Goal: Task Accomplishment & Management: Use online tool/utility

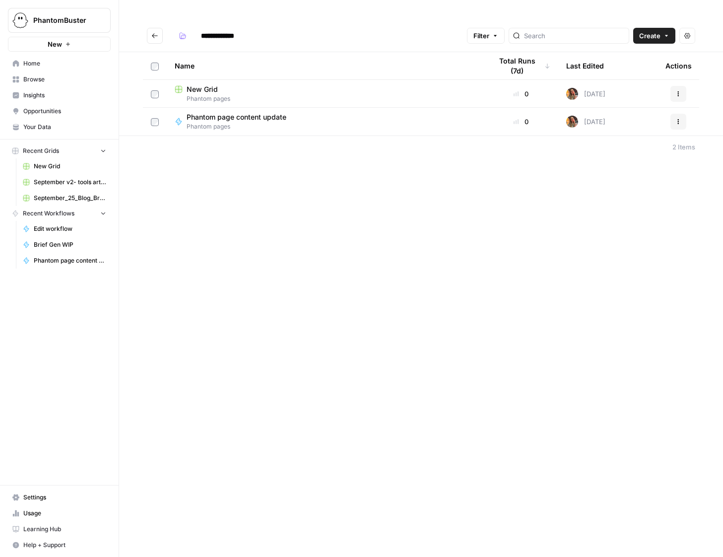
click at [202, 84] on span "New Grid" at bounding box center [202, 89] width 31 height 10
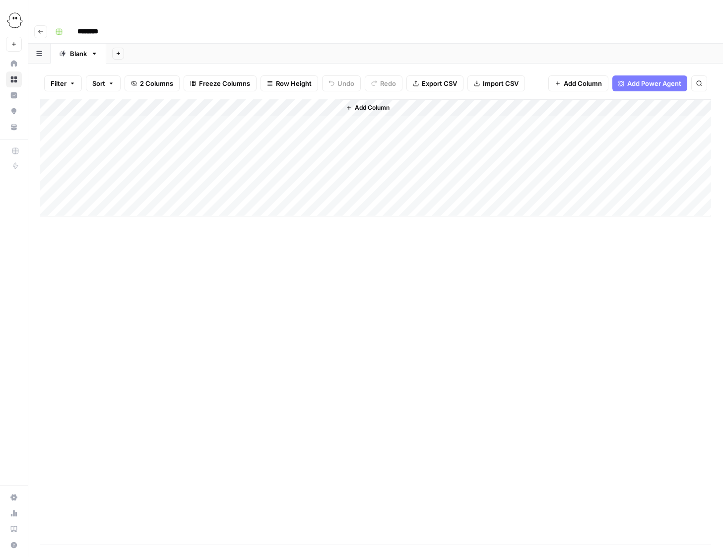
click at [99, 24] on input "********" at bounding box center [101, 32] width 56 height 16
type input "**********"
click at [285, 24] on div "**********" at bounding box center [382, 32] width 662 height 16
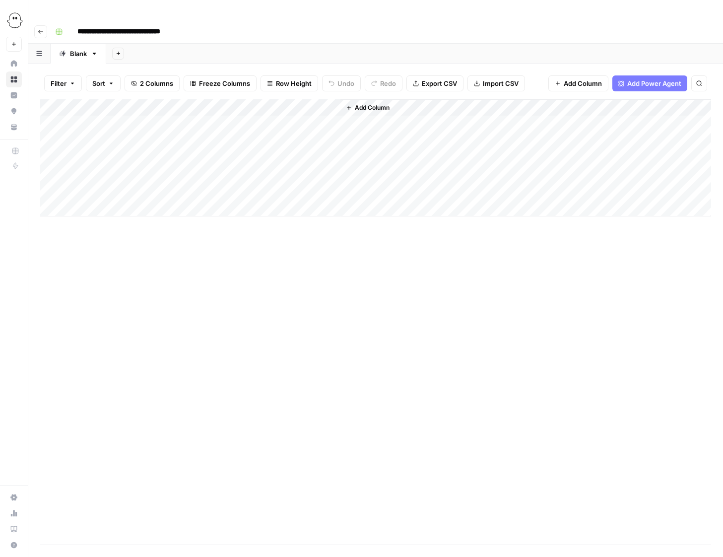
click at [38, 29] on icon "button" at bounding box center [41, 32] width 6 height 6
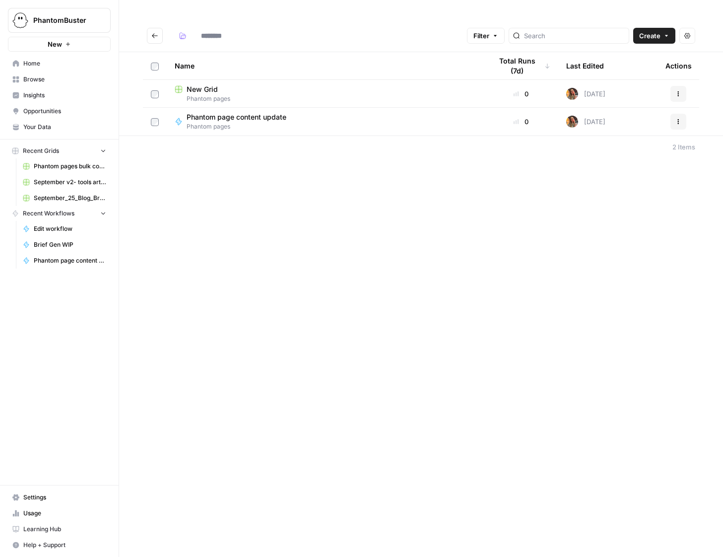
type input "**********"
click at [153, 32] on icon "Go back" at bounding box center [154, 35] width 7 height 7
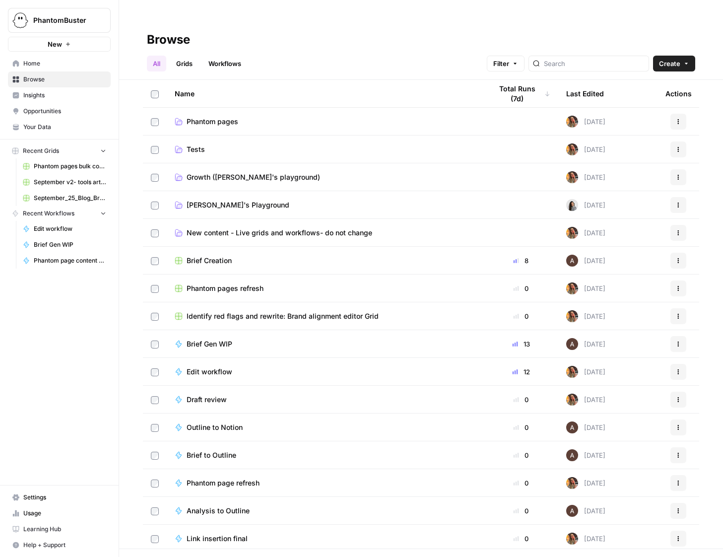
click at [37, 514] on span "Usage" at bounding box center [64, 513] width 83 height 9
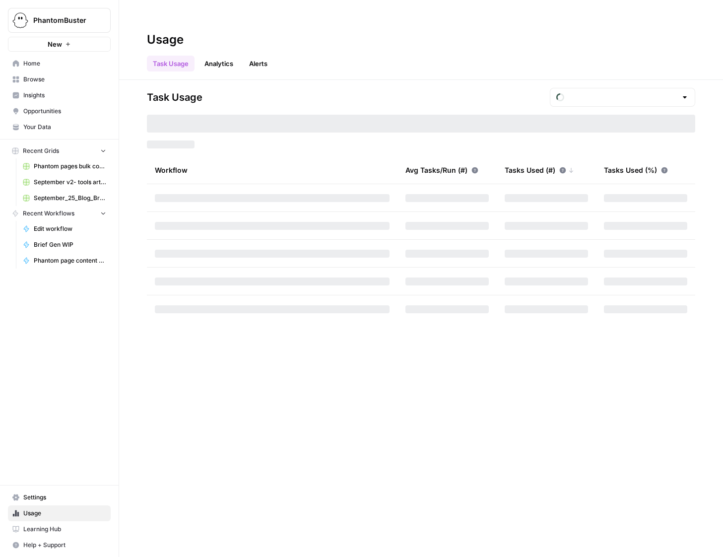
type input "October Tasks"
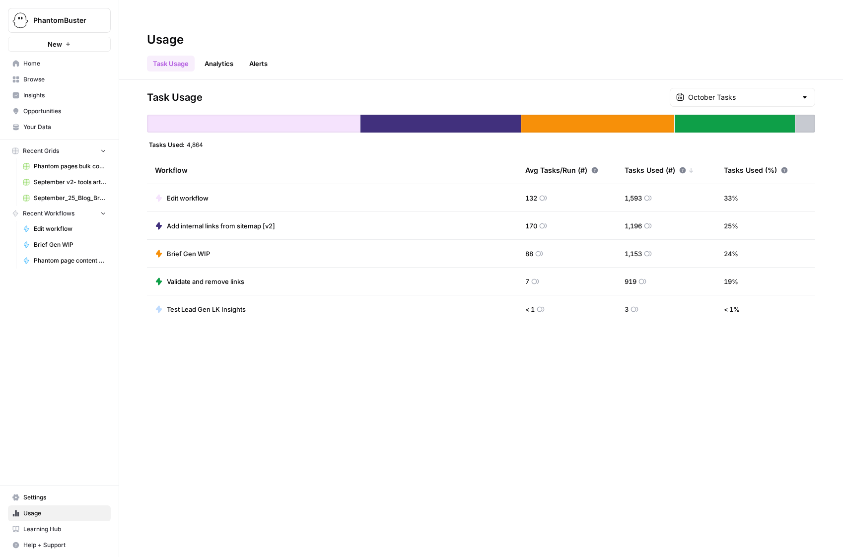
click at [36, 77] on span "Browse" at bounding box center [64, 79] width 83 height 9
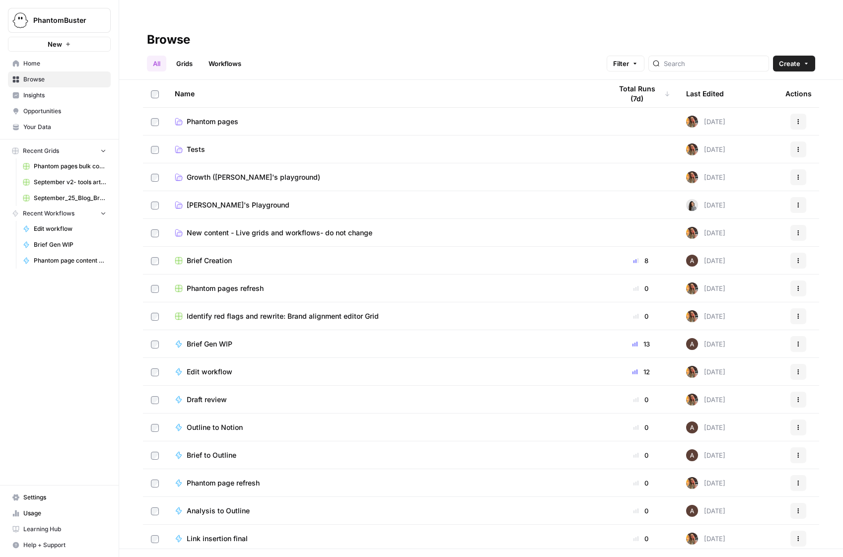
click at [220, 228] on span "New content - Live grids and workflows- do not change" at bounding box center [280, 233] width 186 height 10
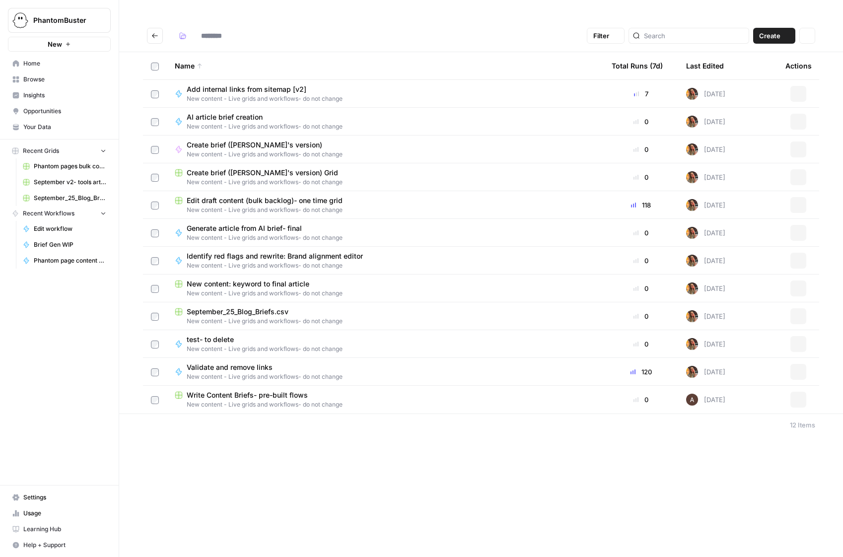
type input "**********"
click at [221, 196] on span "Edit draft content (bulk backlog)- one time grid" at bounding box center [265, 201] width 156 height 10
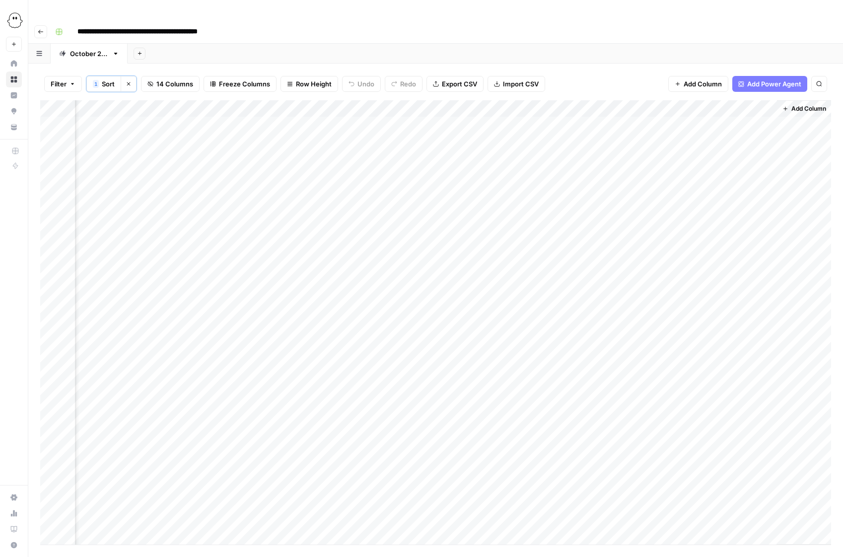
scroll to position [0, 507]
click at [534, 141] on div "Add Column" at bounding box center [435, 322] width 791 height 444
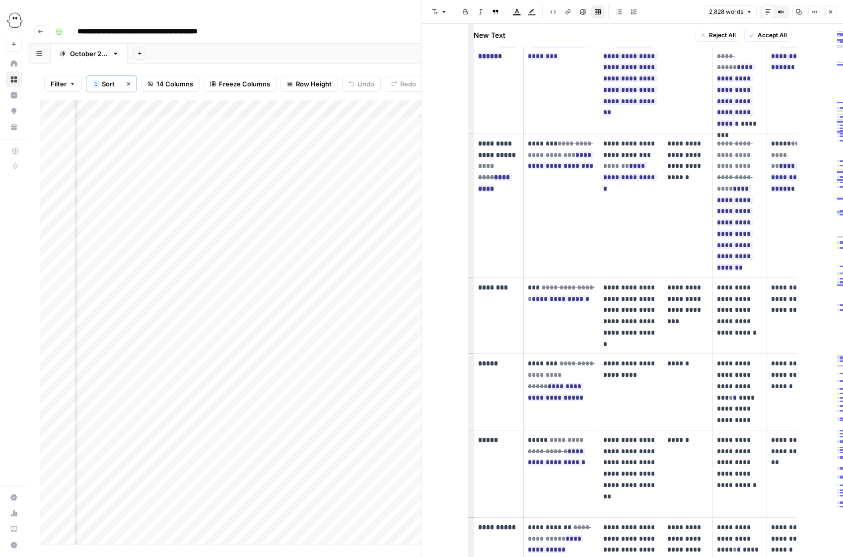
scroll to position [7286, 0]
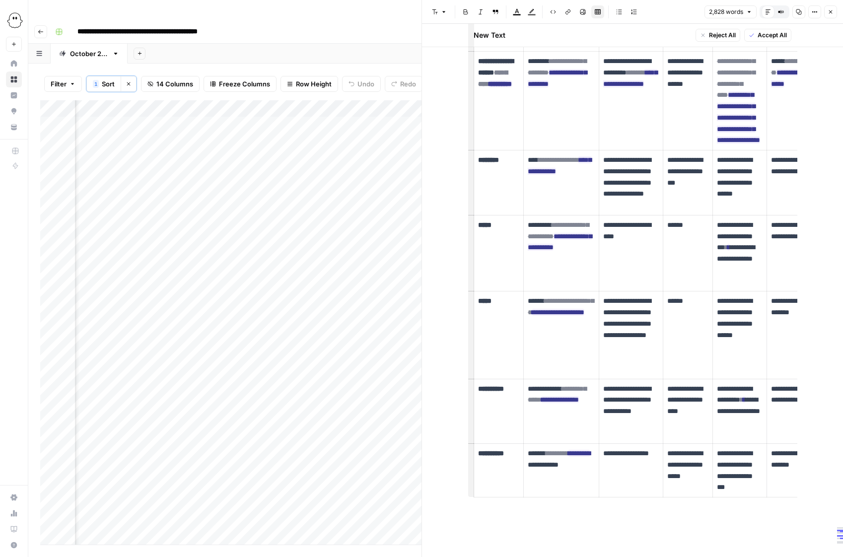
click at [723, 13] on button "Close" at bounding box center [830, 11] width 13 height 13
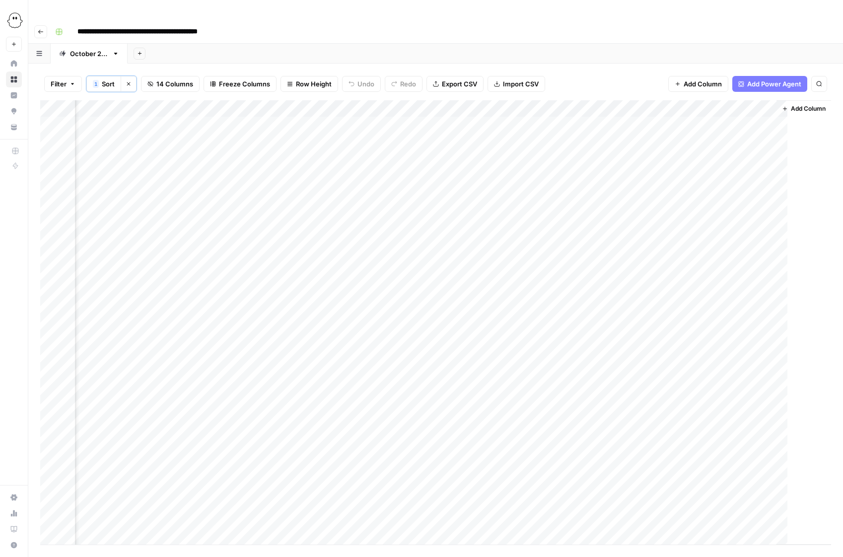
scroll to position [0, 495]
click at [459, 100] on div "Add Column" at bounding box center [435, 322] width 791 height 444
click at [431, 172] on span "Configure Inputs" at bounding box center [452, 172] width 87 height 10
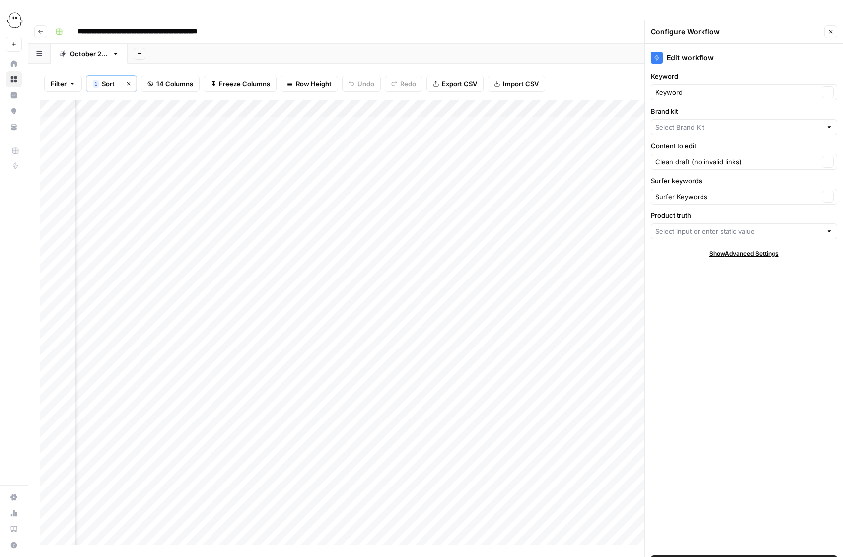
type input "PhantomBuster brand and product kit info"
type input "PhantomBuster"
click at [723, 29] on icon "button" at bounding box center [830, 32] width 6 height 6
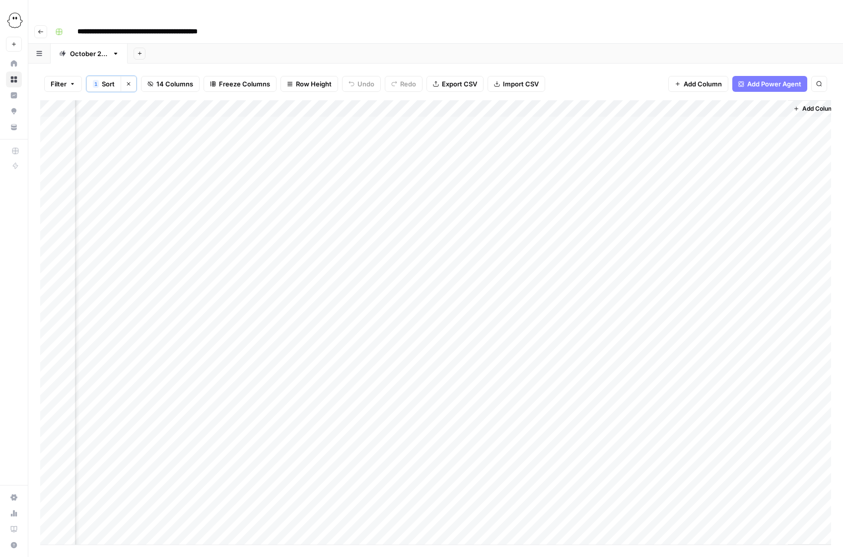
click at [458, 100] on div "Add Column" at bounding box center [435, 322] width 791 height 444
click at [433, 186] on span "Edit Workflow" at bounding box center [452, 186] width 87 height 10
click at [470, 105] on div "Add Column" at bounding box center [435, 322] width 791 height 444
click at [457, 105] on div "Add Column" at bounding box center [435, 322] width 791 height 444
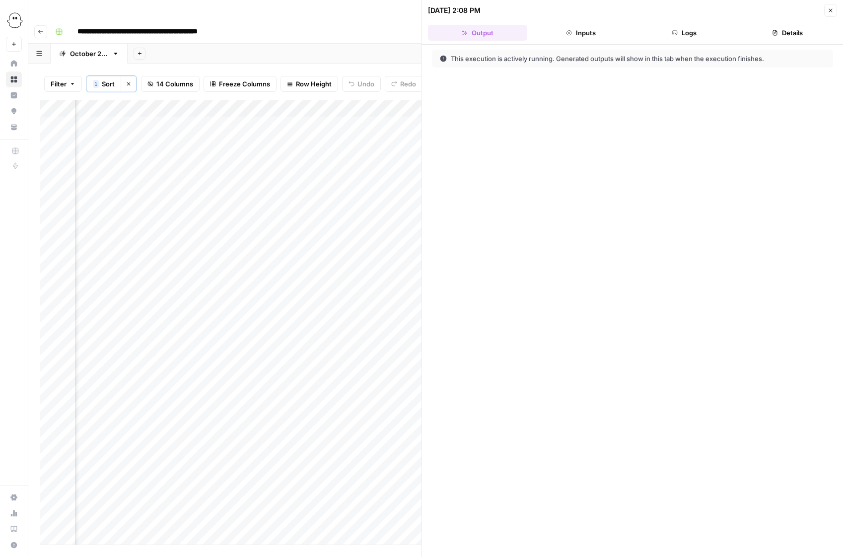
click at [692, 30] on button "Logs" at bounding box center [683, 33] width 99 height 16
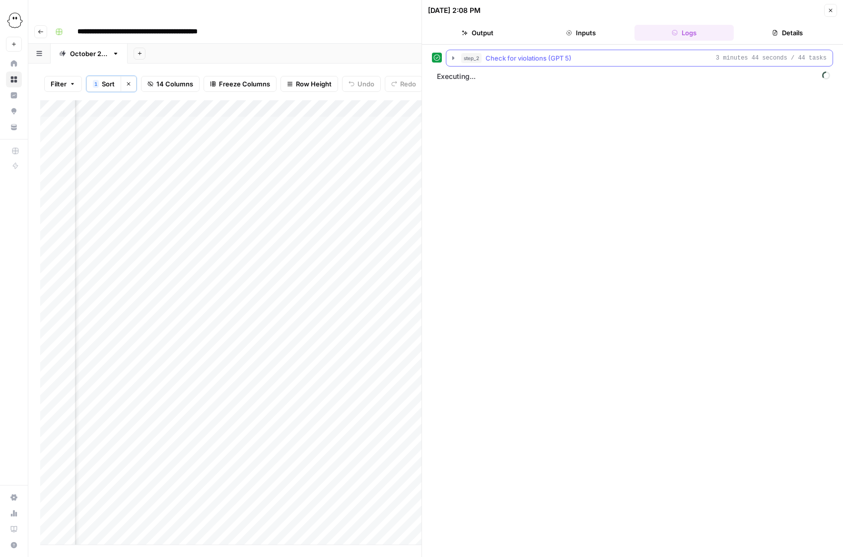
click at [454, 59] on icon "button" at bounding box center [453, 58] width 8 height 8
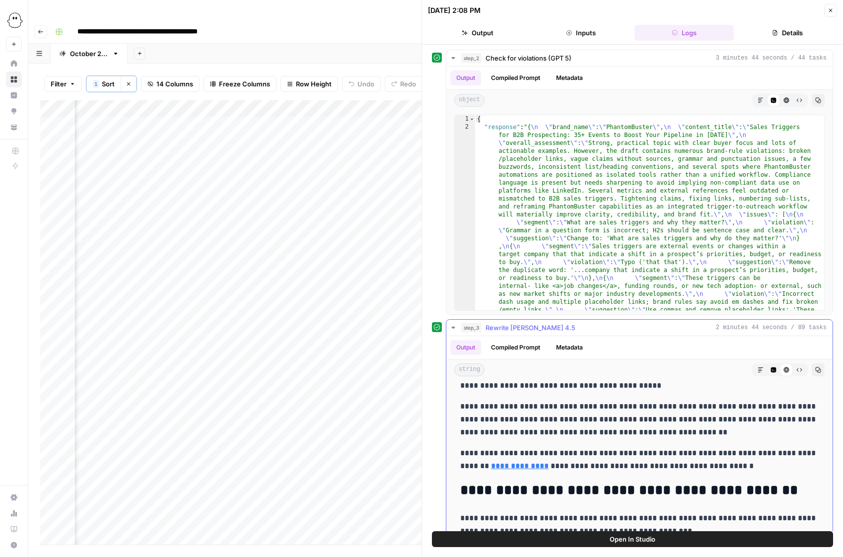
scroll to position [73, 0]
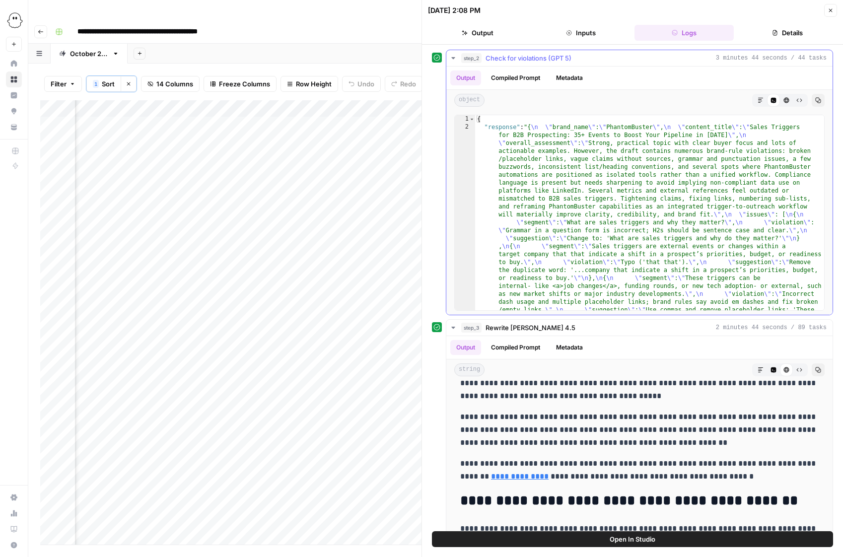
drag, startPoint x: 690, startPoint y: 328, endPoint x: 690, endPoint y: 306, distance: 21.3
click at [690, 306] on div "step_2 Check for violations (GPT 5) 3 minutes 44 seconds / 44 tasks Output Comp…" at bounding box center [632, 317] width 401 height 535
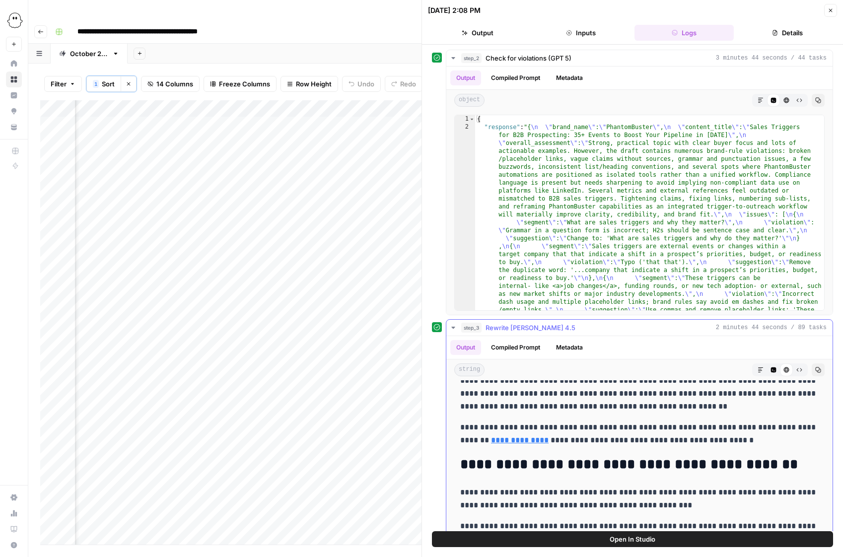
scroll to position [86, 0]
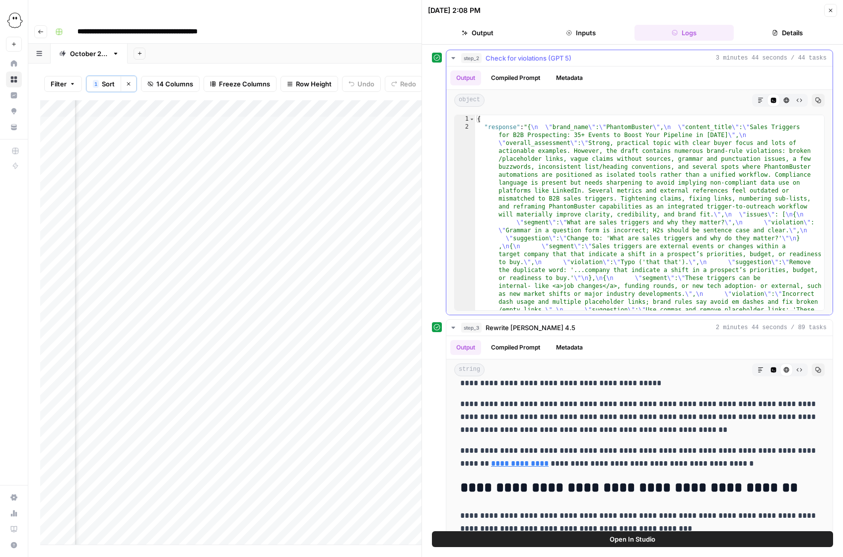
click at [452, 57] on icon "button" at bounding box center [452, 58] width 3 height 2
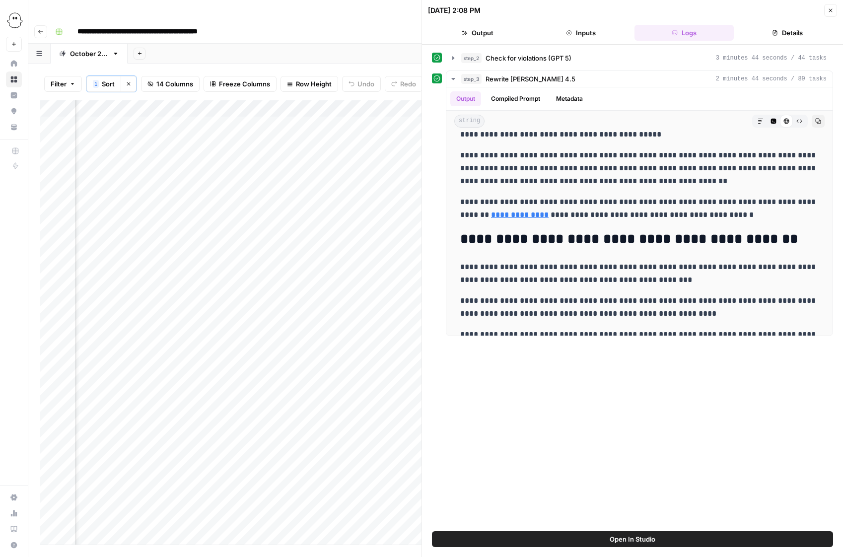
drag, startPoint x: 633, startPoint y: 335, endPoint x: 632, endPoint y: 423, distance: 88.8
click at [632, 423] on div "**********" at bounding box center [632, 288] width 401 height 476
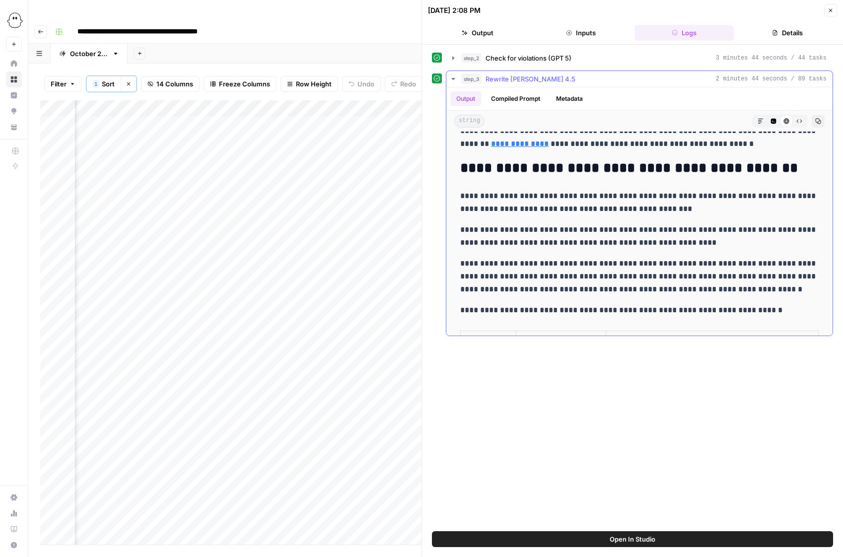
scroll to position [0, 0]
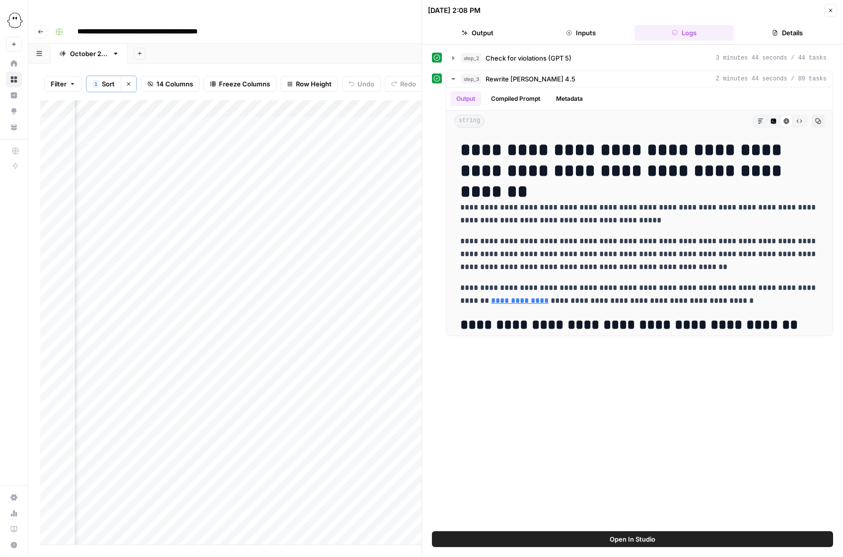
click at [645, 537] on span "Open In Studio" at bounding box center [632, 539] width 46 height 10
click at [382, 105] on div "Add Column" at bounding box center [230, 322] width 381 height 444
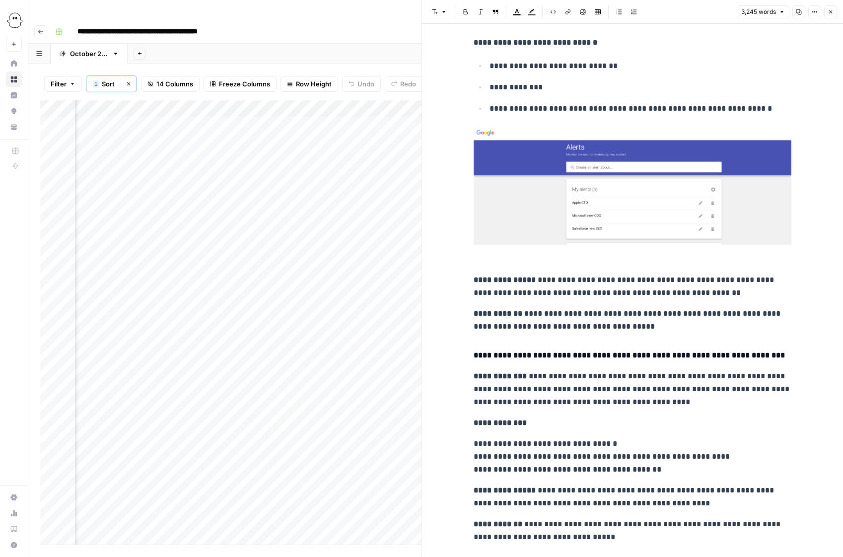
scroll to position [650, 0]
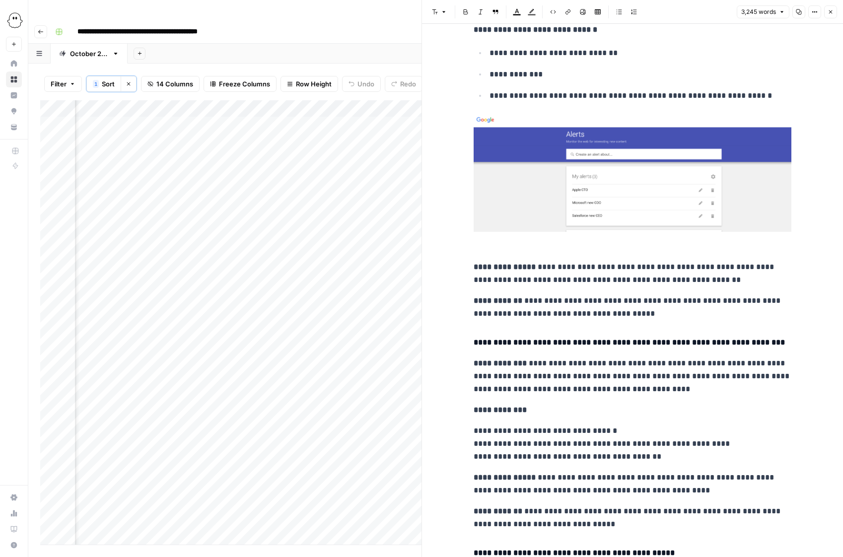
click at [723, 13] on button "Close" at bounding box center [830, 11] width 13 height 13
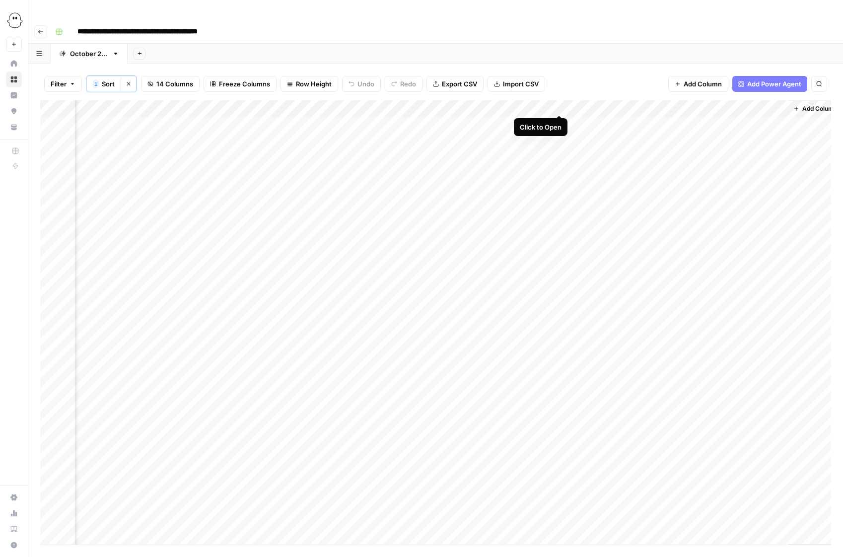
click at [558, 105] on div "Add Column" at bounding box center [435, 322] width 791 height 444
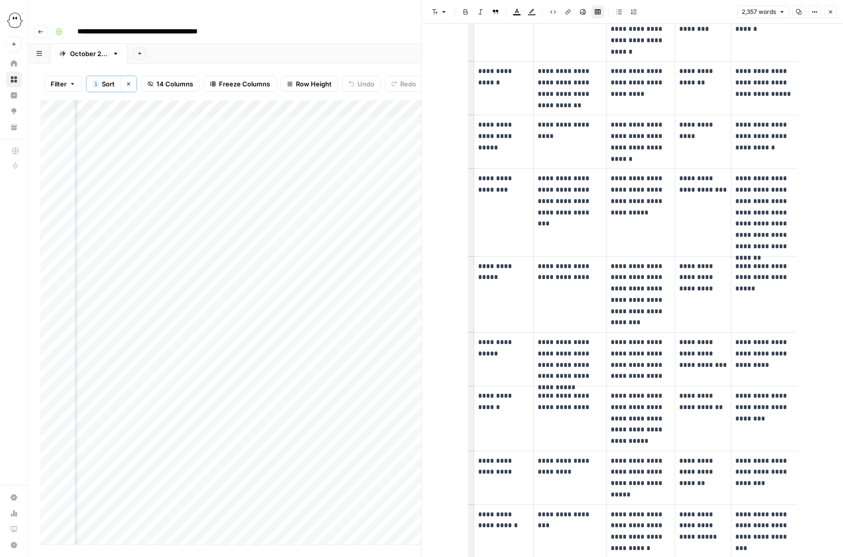
scroll to position [6774, 0]
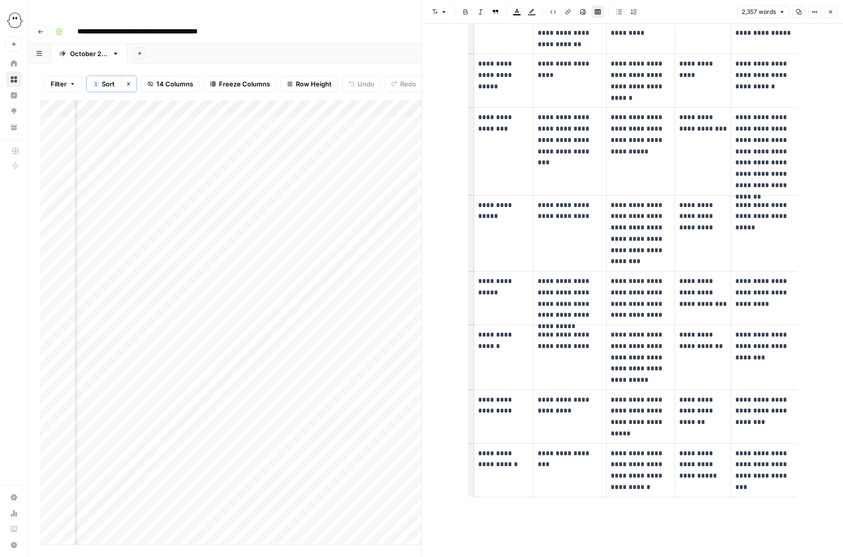
click at [723, 14] on icon "button" at bounding box center [830, 12] width 6 height 6
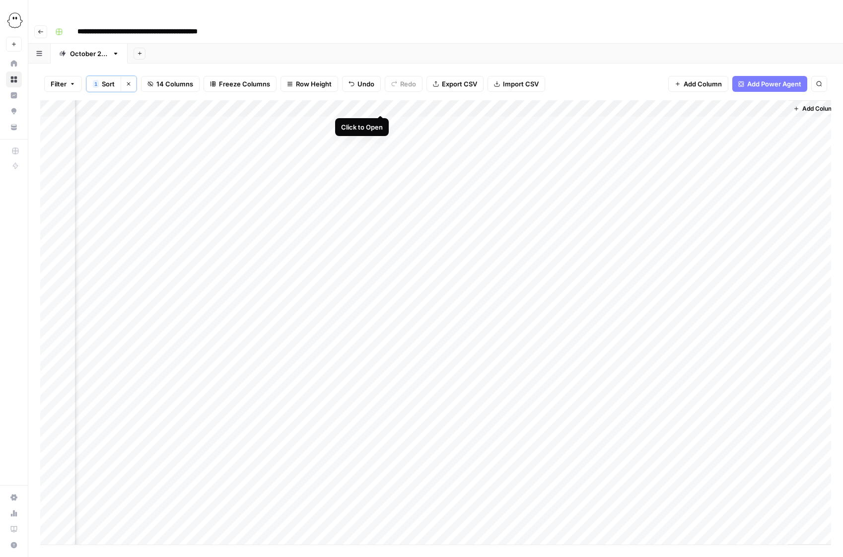
click at [383, 103] on div "Add Column" at bounding box center [435, 322] width 791 height 444
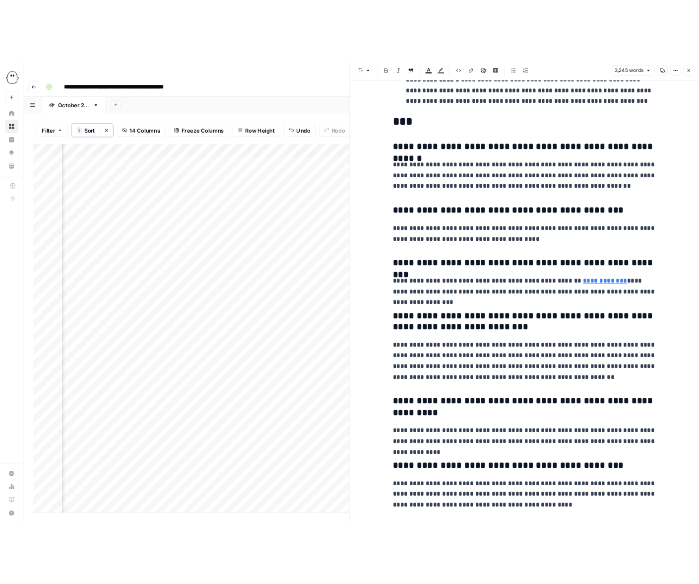
scroll to position [9124, 0]
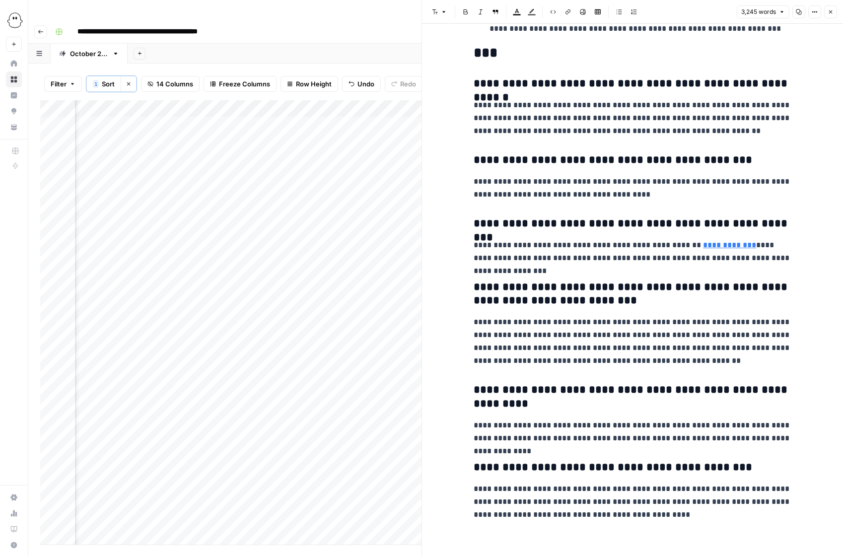
click at [723, 8] on button "Close" at bounding box center [830, 11] width 13 height 13
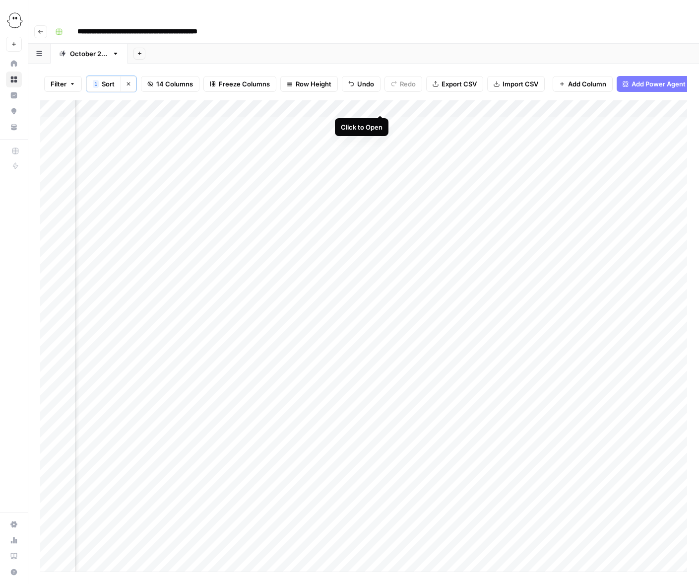
click at [381, 103] on div "Add Column" at bounding box center [363, 335] width 647 height 471
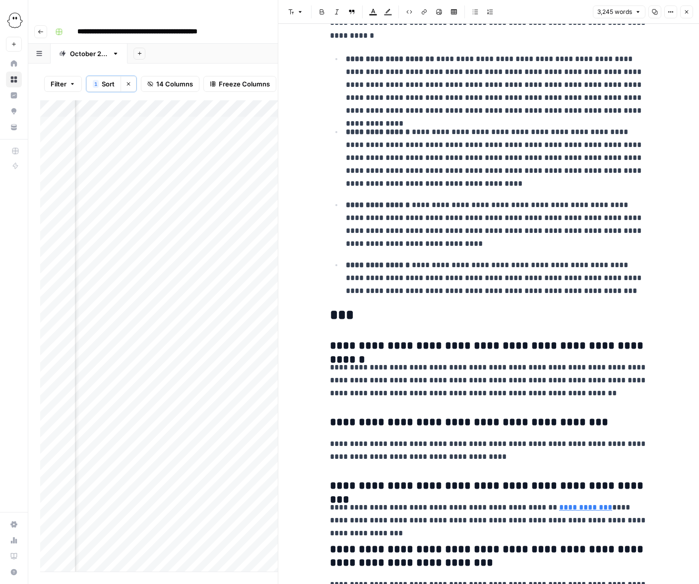
scroll to position [9097, 0]
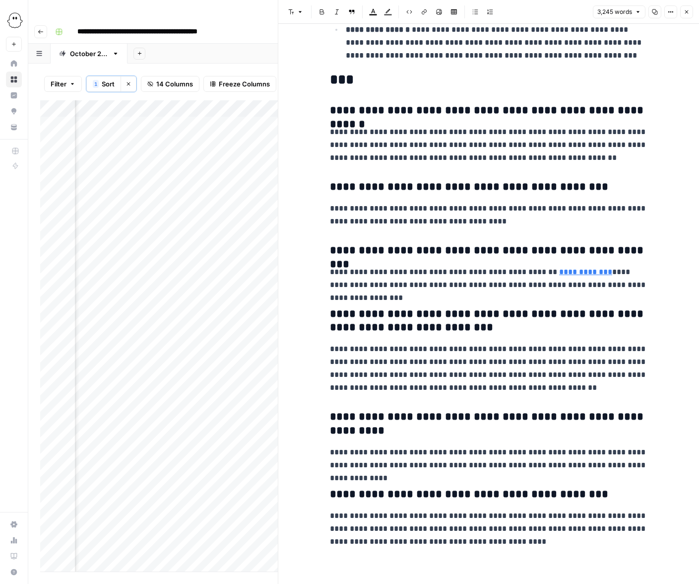
click at [688, 10] on icon "button" at bounding box center [687, 12] width 6 height 6
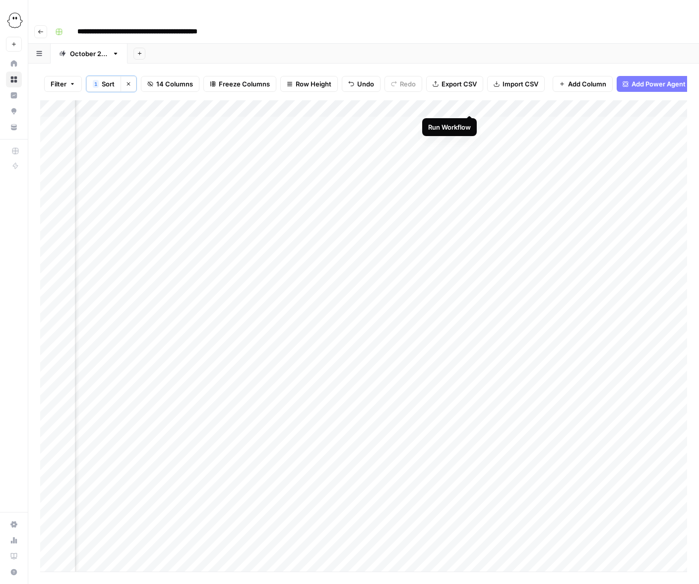
click at [470, 105] on div "Add Column" at bounding box center [363, 335] width 647 height 471
click at [470, 121] on div "Add Column" at bounding box center [363, 335] width 647 height 471
click at [471, 140] on div "Add Column" at bounding box center [363, 335] width 647 height 471
click at [548, 103] on div "Add Column" at bounding box center [363, 335] width 647 height 471
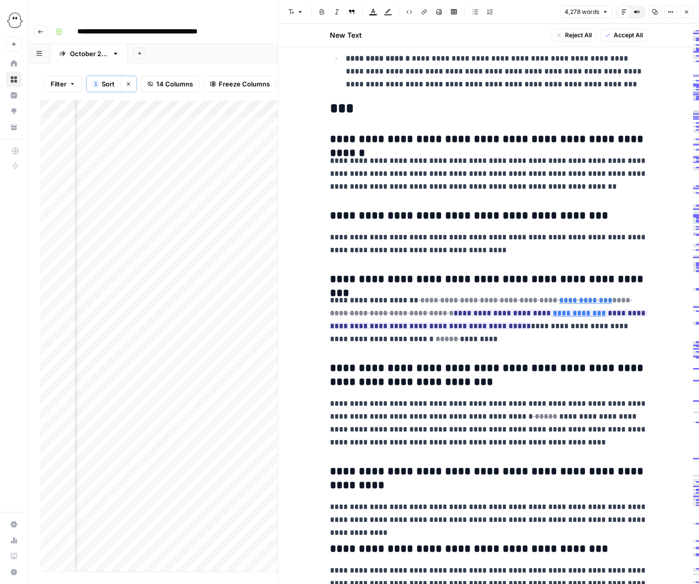
scroll to position [11763, 0]
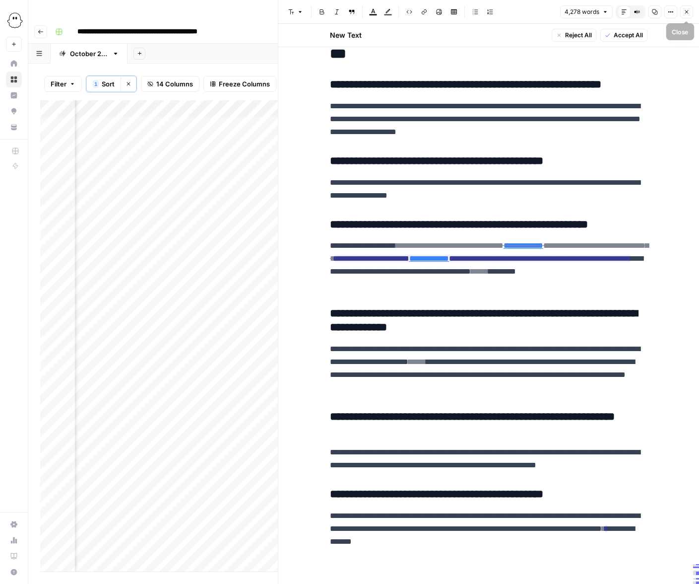
click at [690, 10] on button "Close" at bounding box center [686, 11] width 13 height 13
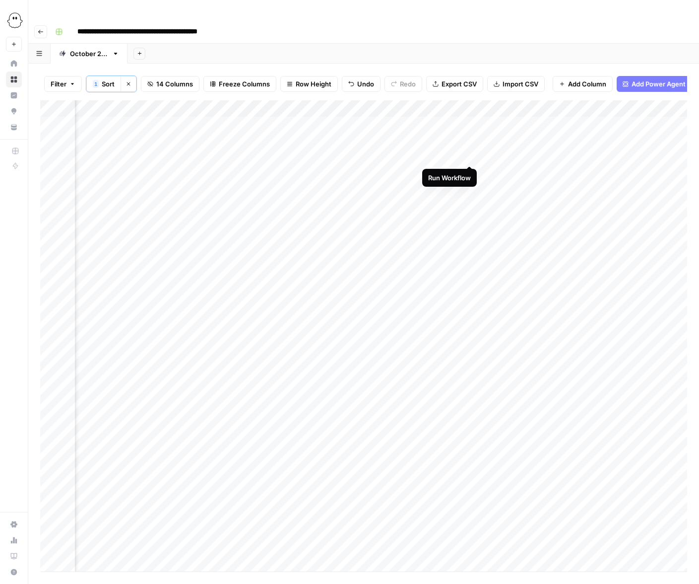
click at [469, 155] on div "Add Column" at bounding box center [363, 335] width 647 height 471
click at [469, 172] on div "Add Column" at bounding box center [363, 335] width 647 height 471
click at [469, 190] on div "Add Column" at bounding box center [363, 335] width 647 height 471
click at [435, 204] on div "Add Column" at bounding box center [363, 335] width 647 height 471
click at [470, 223] on div "Add Column" at bounding box center [363, 335] width 647 height 471
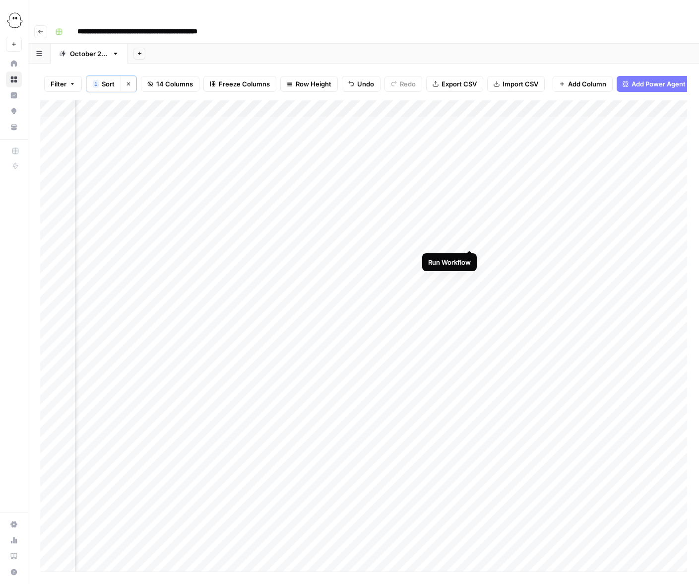
click at [470, 241] on div "Add Column" at bounding box center [363, 335] width 647 height 471
click at [470, 258] on div "Add Column" at bounding box center [363, 335] width 647 height 471
click at [470, 275] on div "Add Column" at bounding box center [363, 335] width 647 height 471
click at [469, 290] on div "Add Column" at bounding box center [363, 335] width 647 height 471
click at [470, 306] on div "Add Column" at bounding box center [363, 335] width 647 height 471
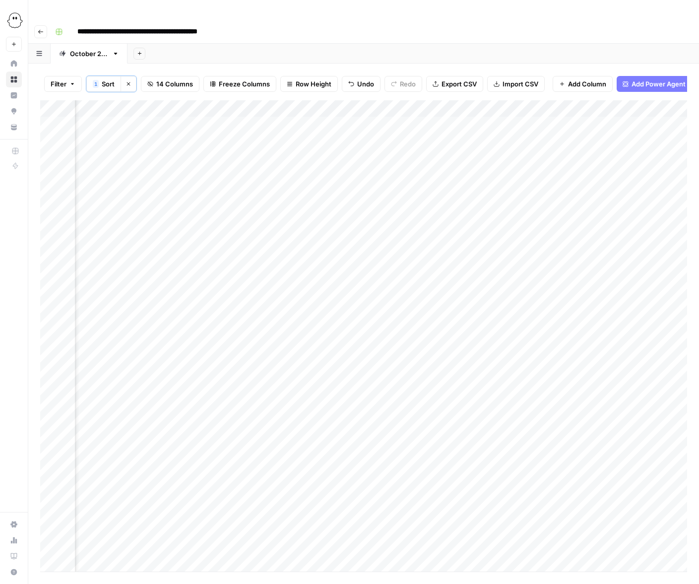
click at [436, 322] on div "Add Column" at bounding box center [363, 335] width 647 height 471
click at [471, 339] on div "Add Column" at bounding box center [363, 335] width 647 height 471
click at [335, 256] on div "Add Column" at bounding box center [363, 335] width 647 height 471
click at [335, 273] on div "Add Column" at bounding box center [363, 335] width 647 height 471
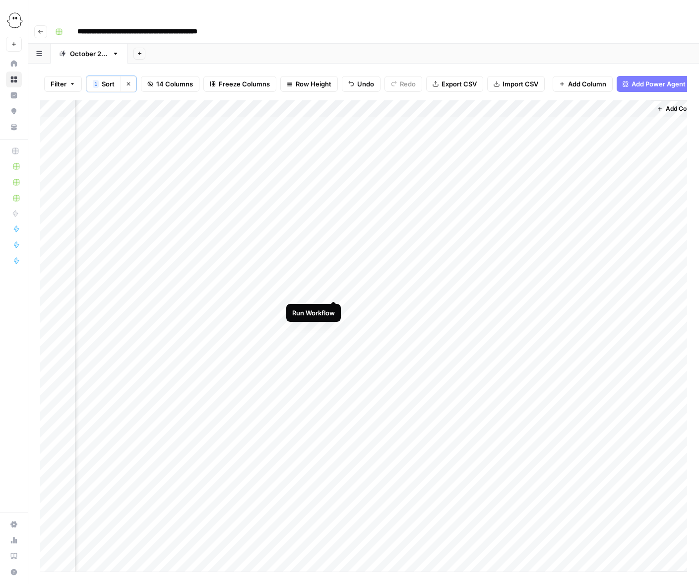
click at [335, 289] on div "Add Column" at bounding box center [363, 335] width 647 height 471
click at [335, 307] on div "Add Column" at bounding box center [363, 335] width 647 height 471
click at [335, 324] on div "Add Column" at bounding box center [363, 335] width 647 height 471
click at [335, 339] on div "Add Column" at bounding box center [363, 335] width 647 height 471
click at [298, 356] on div "Add Column" at bounding box center [363, 335] width 647 height 471
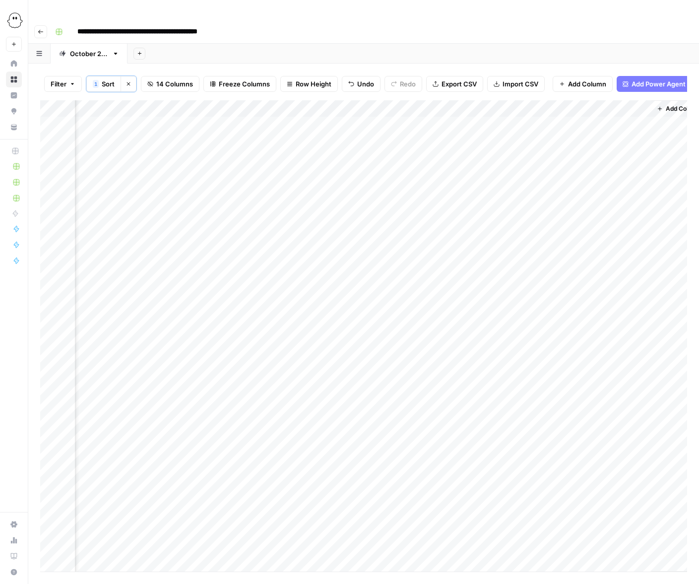
click at [298, 374] on div "Add Column" at bounding box center [363, 335] width 647 height 471
click at [299, 392] on div "Add Column" at bounding box center [363, 335] width 647 height 471
click at [298, 407] on div "Add Column" at bounding box center [363, 335] width 647 height 471
click at [335, 306] on div "Add Column" at bounding box center [363, 335] width 647 height 471
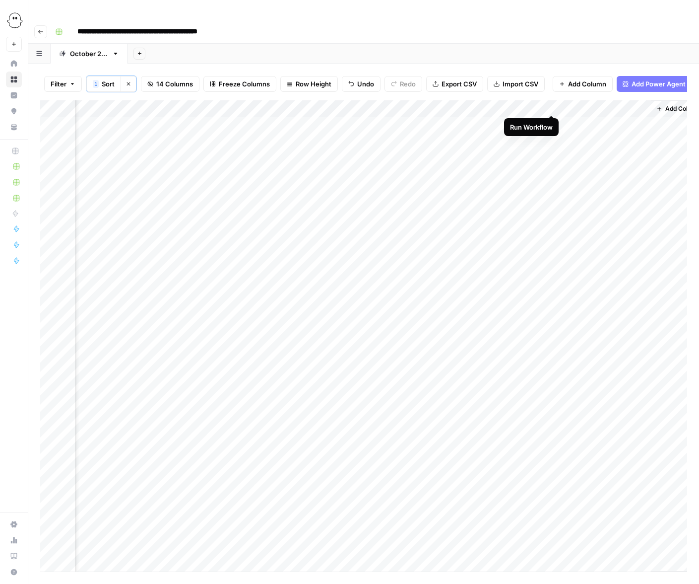
click at [551, 104] on div "Add Column" at bounding box center [363, 335] width 647 height 471
click at [407, 104] on div "Add Column" at bounding box center [363, 335] width 647 height 471
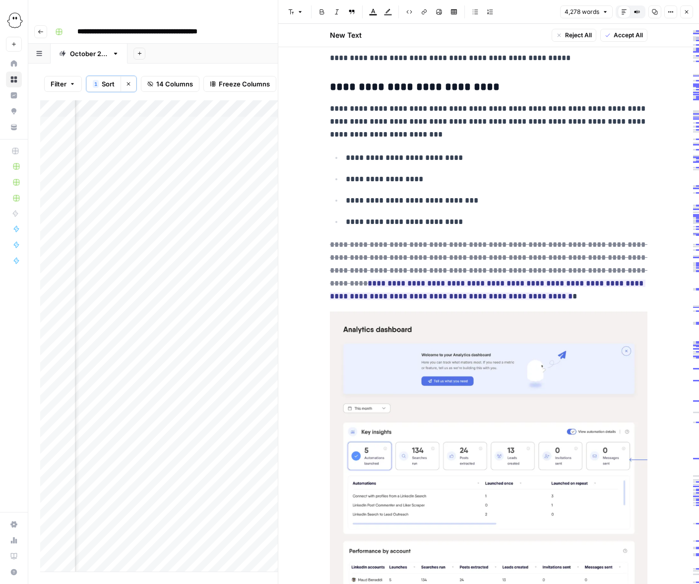
scroll to position [10868, 0]
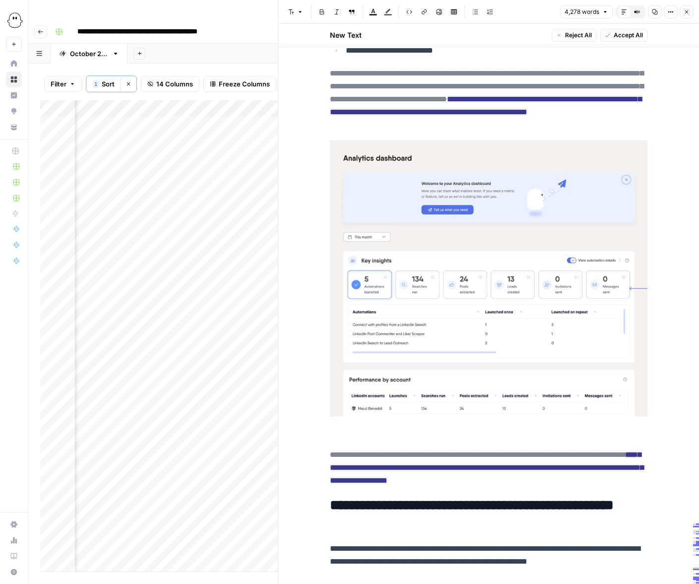
click at [625, 35] on span "Accept All" at bounding box center [628, 35] width 29 height 9
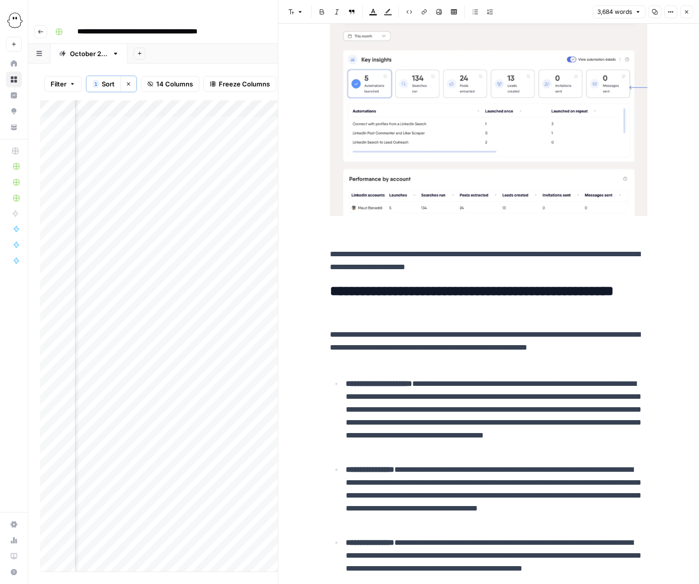
scroll to position [9729, 0]
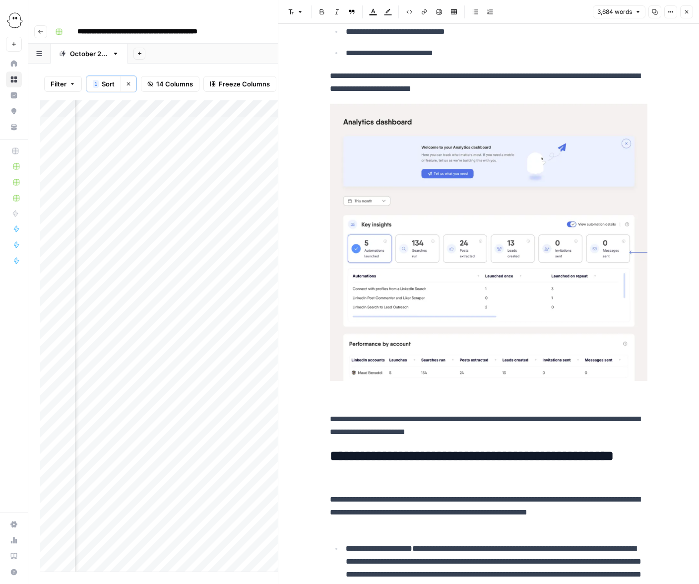
click at [486, 251] on img at bounding box center [489, 241] width 318 height 277
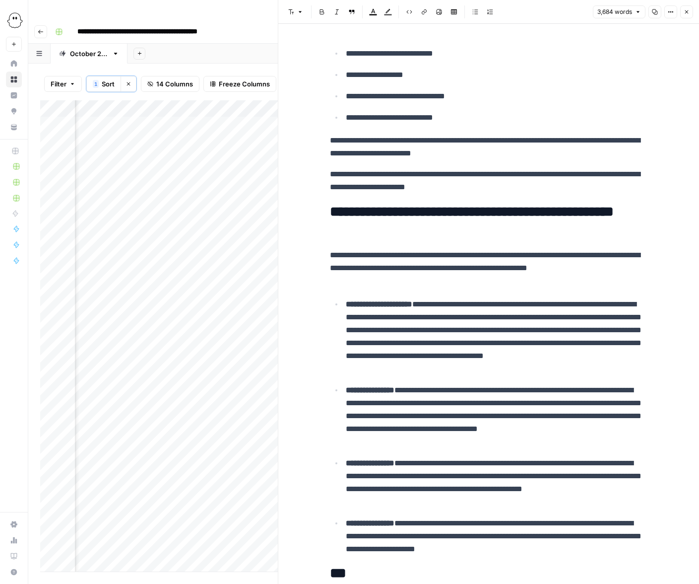
scroll to position [9623, 0]
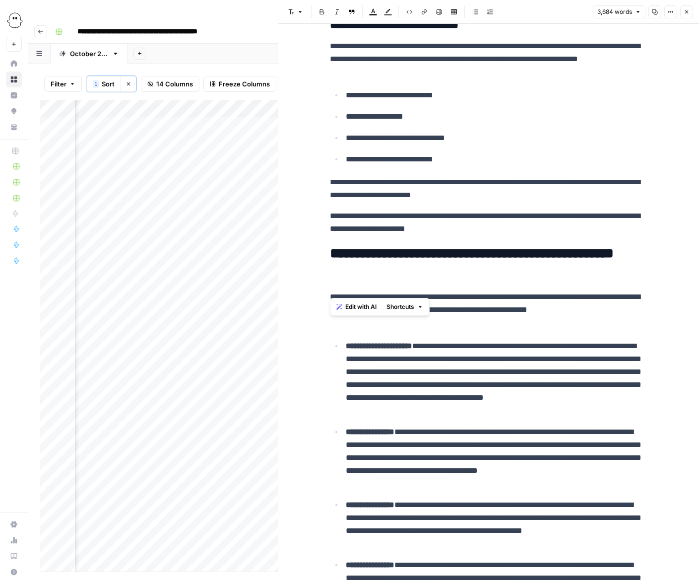
drag, startPoint x: 503, startPoint y: 291, endPoint x: 323, endPoint y: 247, distance: 185.5
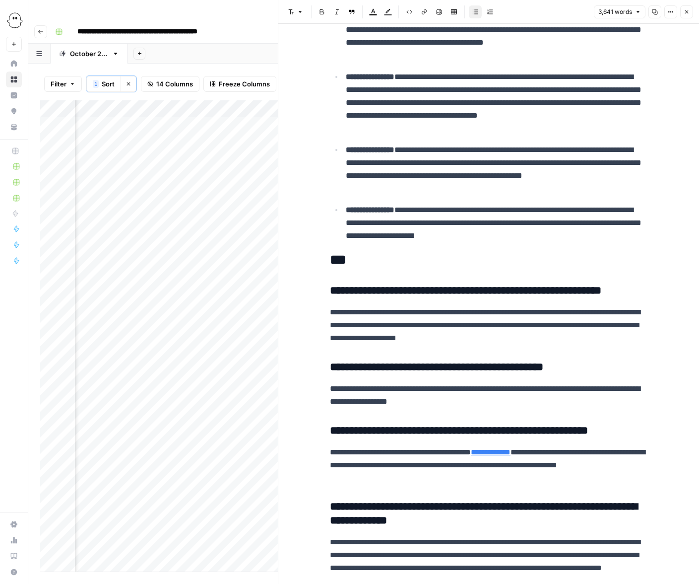
scroll to position [10161, 0]
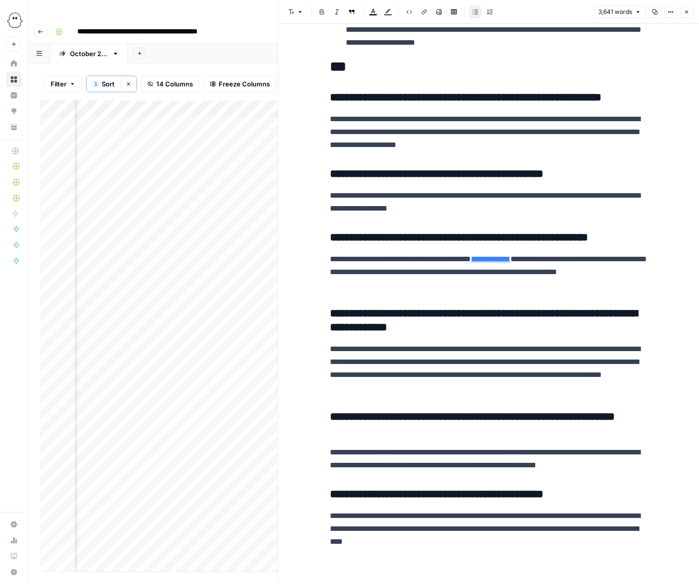
click at [688, 11] on icon "button" at bounding box center [687, 12] width 6 height 6
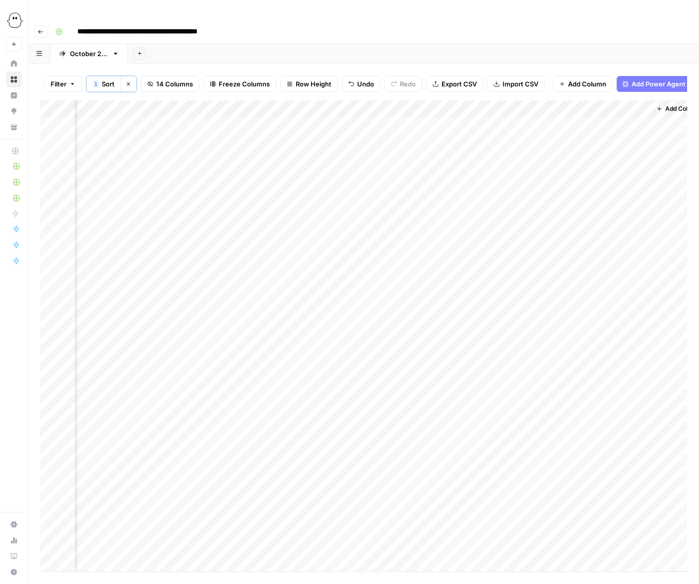
click at [297, 423] on div "Add Column" at bounding box center [363, 335] width 647 height 471
click at [298, 442] on div "Add Column" at bounding box center [363, 335] width 647 height 471
click at [299, 460] on div "Add Column" at bounding box center [363, 335] width 647 height 471
click at [299, 477] on div "Add Column" at bounding box center [363, 335] width 647 height 471
click at [299, 491] on div "Add Column" at bounding box center [363, 335] width 647 height 471
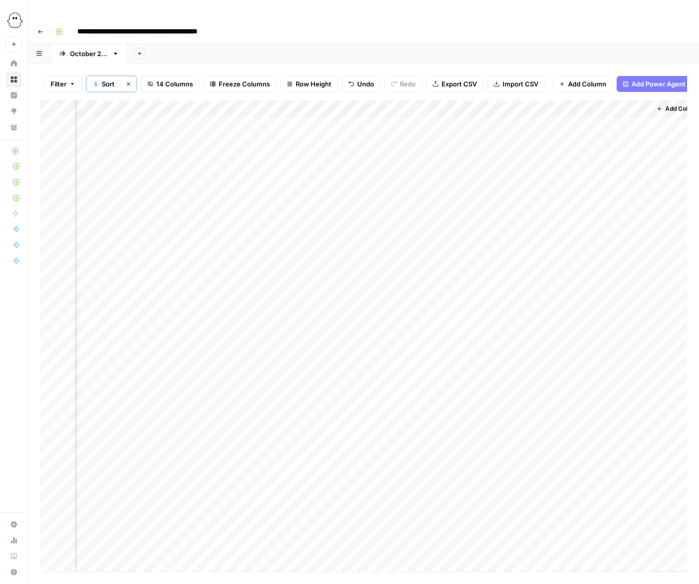
click at [299, 509] on div "Add Column" at bounding box center [363, 335] width 647 height 471
click at [299, 526] on div "Add Column" at bounding box center [363, 335] width 647 height 471
click at [298, 409] on div "Add Column" at bounding box center [363, 335] width 647 height 471
click at [299, 426] on div "Add Column" at bounding box center [363, 335] width 647 height 471
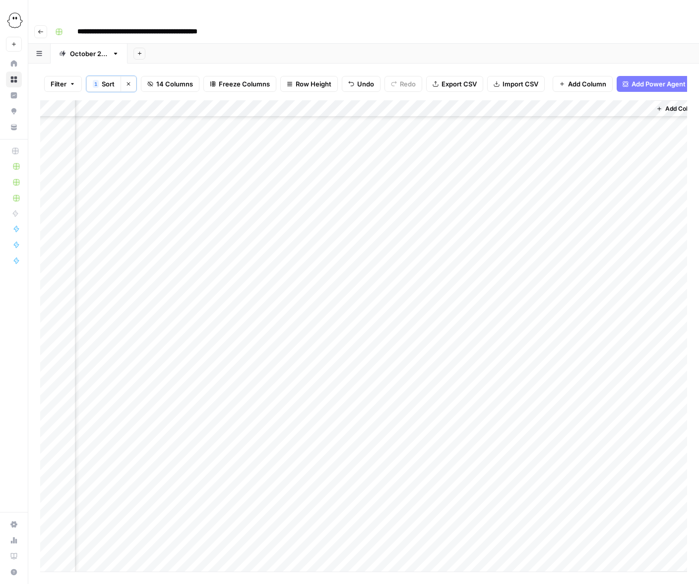
click at [299, 442] on div "Add Column" at bounding box center [363, 335] width 647 height 471
click at [629, 103] on div "Add Column" at bounding box center [363, 335] width 647 height 471
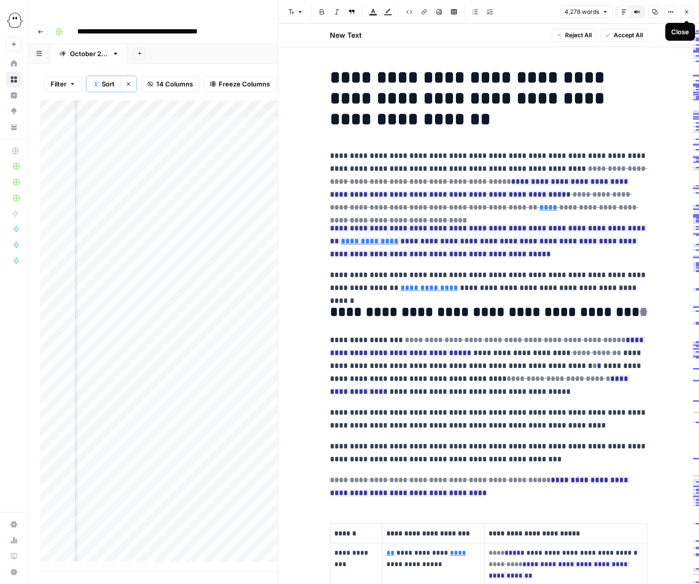
click at [689, 12] on span "Close" at bounding box center [689, 12] width 0 height 0
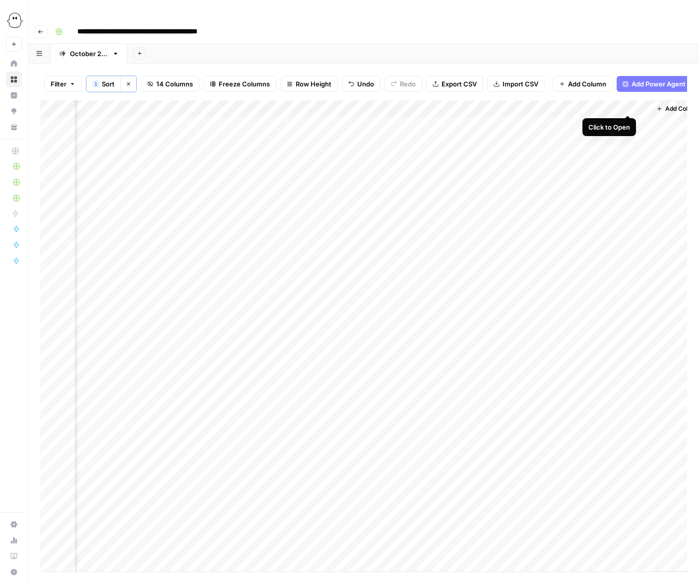
click at [629, 103] on div "Add Column" at bounding box center [363, 335] width 647 height 471
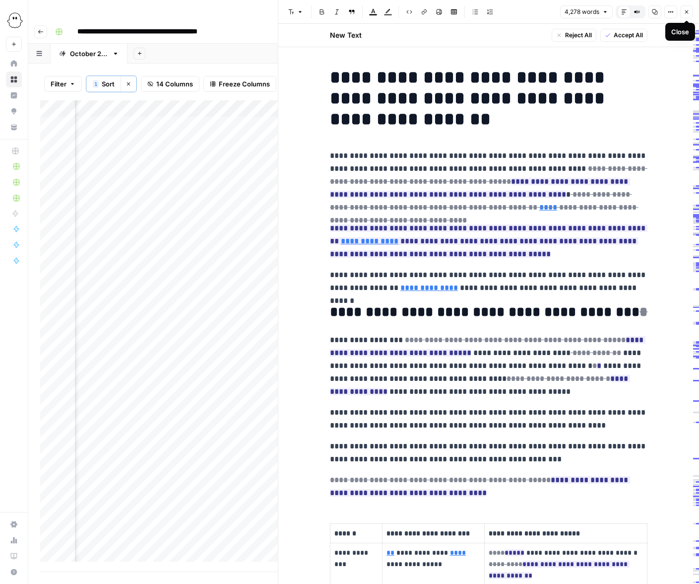
click at [687, 10] on icon "button" at bounding box center [687, 12] width 6 height 6
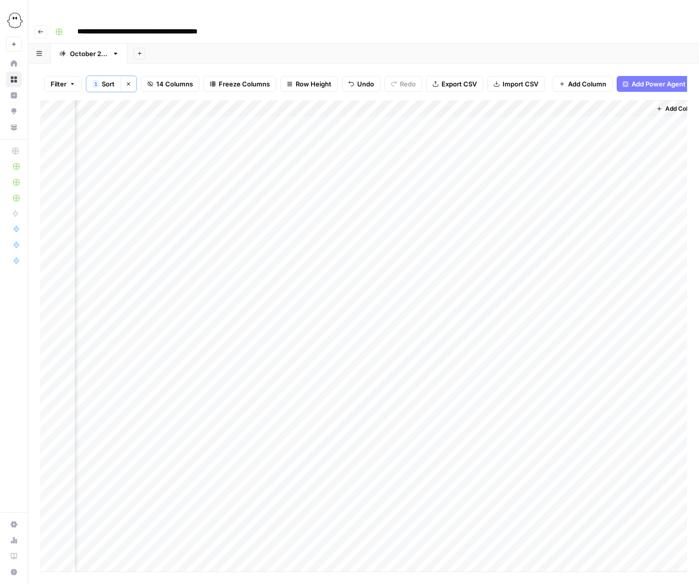
click at [541, 100] on div "Add Column" at bounding box center [363, 335] width 647 height 471
click at [539, 112] on div "Add Column" at bounding box center [363, 335] width 647 height 471
click at [540, 104] on div "Add Column" at bounding box center [363, 335] width 647 height 471
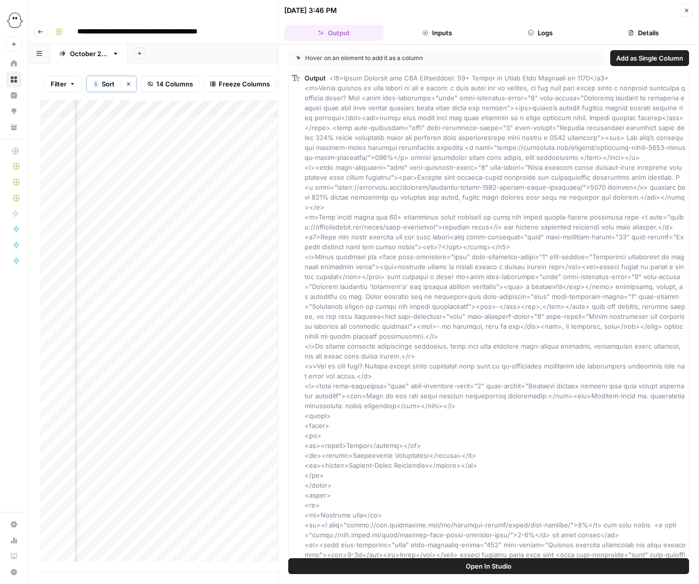
click at [567, 28] on button "Logs" at bounding box center [540, 33] width 99 height 16
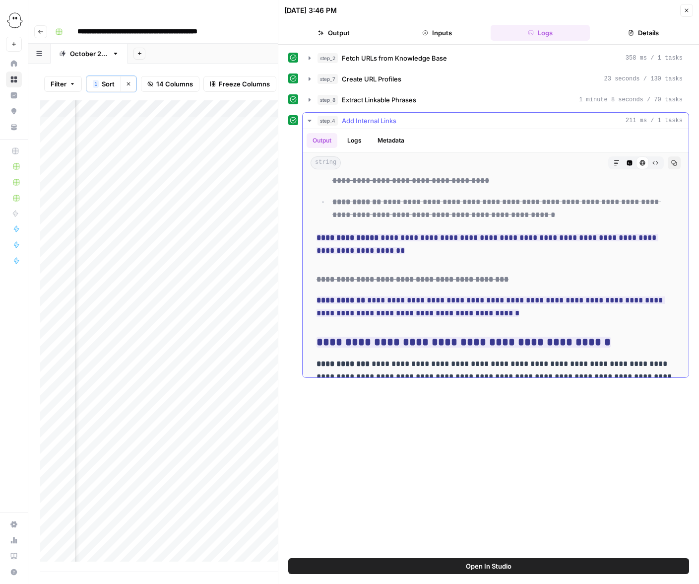
scroll to position [1849, 0]
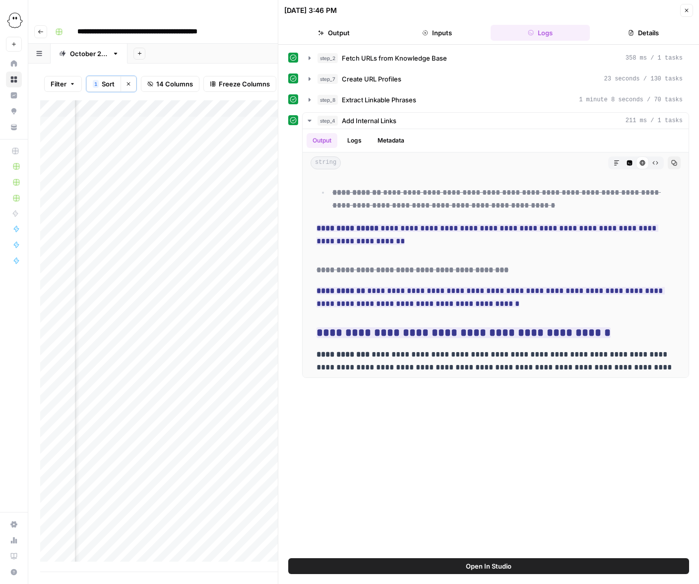
click at [683, 14] on button "Close" at bounding box center [686, 10] width 13 height 13
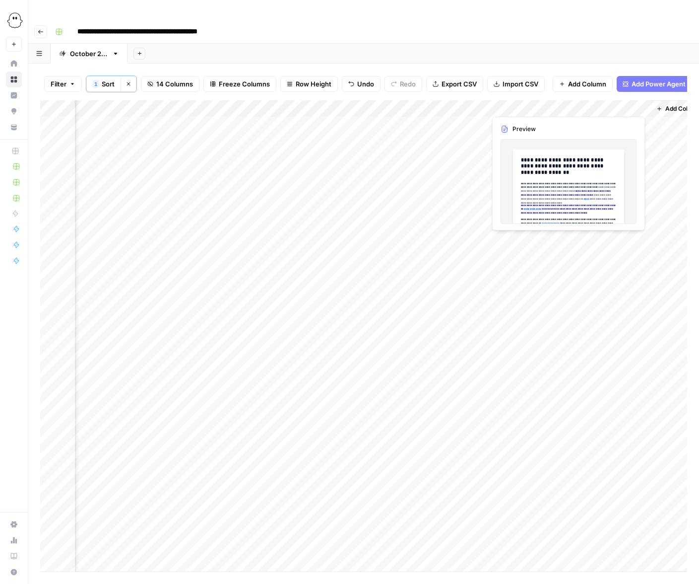
drag, startPoint x: 610, startPoint y: 135, endPoint x: 606, endPoint y: 108, distance: 27.6
click at [606, 108] on div "Add Column" at bounding box center [363, 335] width 647 height 471
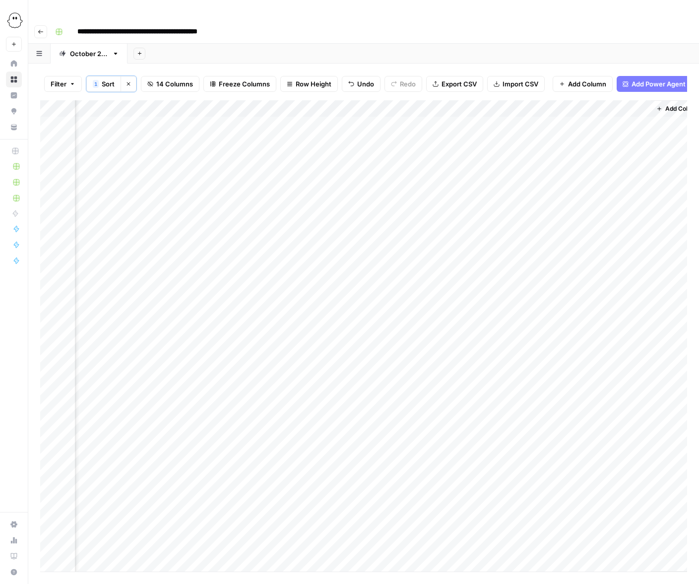
drag, startPoint x: 603, startPoint y: 268, endPoint x: 597, endPoint y: 109, distance: 159.9
click at [597, 109] on div "Add Column" at bounding box center [363, 335] width 647 height 471
click at [569, 21] on header "**********" at bounding box center [363, 32] width 671 height 24
click at [551, 64] on div "Filter 1 Sort Clear sorts 14 Columns Freeze Columns Row Height Undo Redo Export…" at bounding box center [363, 334] width 671 height 540
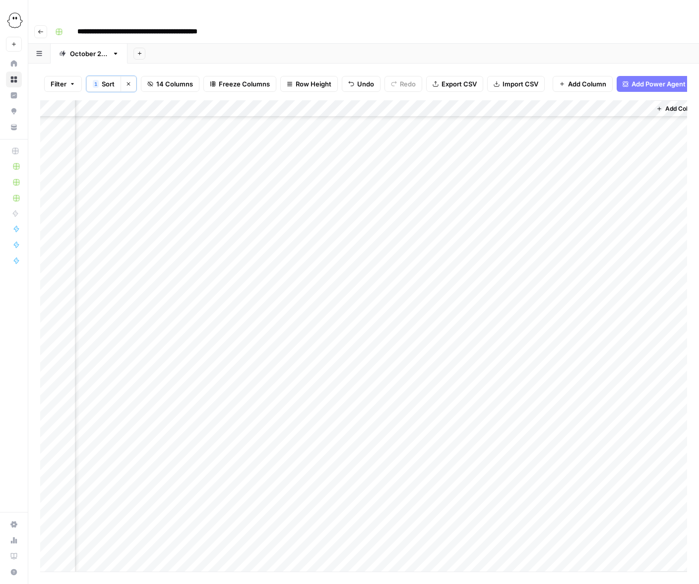
scroll to position [149, 631]
click at [300, 445] on div "Add Column" at bounding box center [363, 335] width 647 height 471
click at [299, 462] on div "Add Column" at bounding box center [363, 335] width 647 height 471
click at [300, 478] on div "Add Column" at bounding box center [363, 335] width 647 height 471
click at [299, 496] on div "Add Column" at bounding box center [363, 335] width 647 height 471
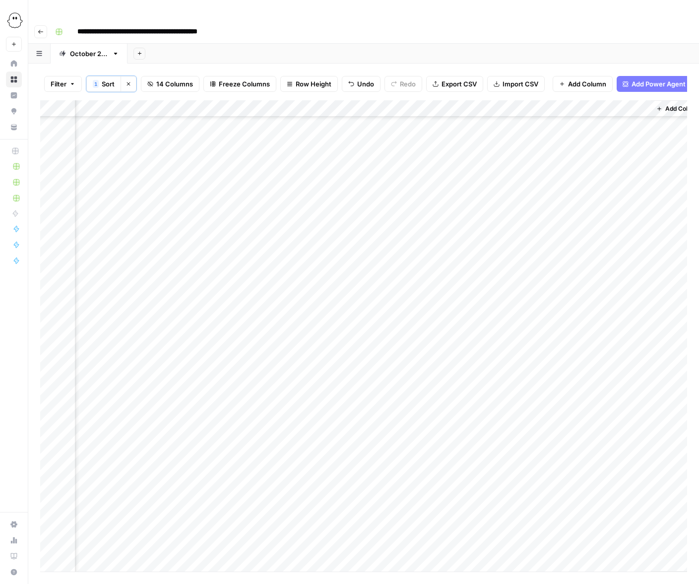
click at [298, 512] on div "Add Column" at bounding box center [363, 335] width 647 height 471
click at [299, 529] on div "Add Column" at bounding box center [363, 335] width 647 height 471
click at [297, 349] on div "Add Column" at bounding box center [363, 335] width 647 height 471
click at [295, 367] on div "Add Column" at bounding box center [363, 335] width 647 height 471
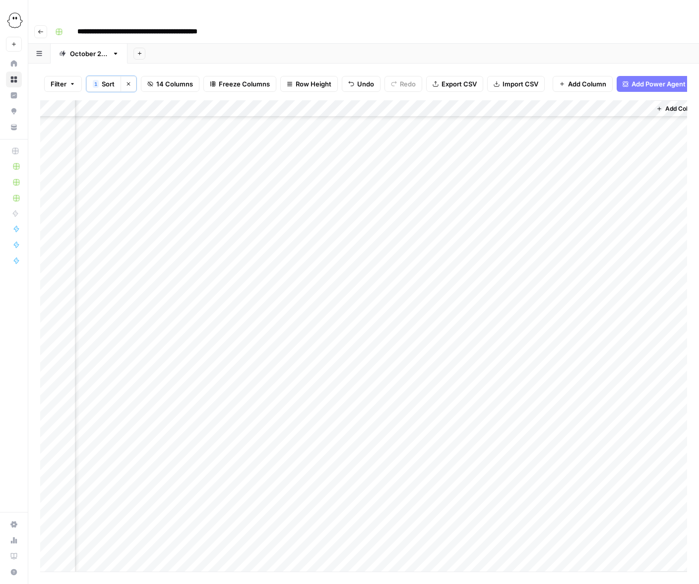
click at [298, 347] on div "Add Column" at bounding box center [363, 335] width 647 height 471
click at [299, 386] on div "Add Column" at bounding box center [363, 335] width 647 height 471
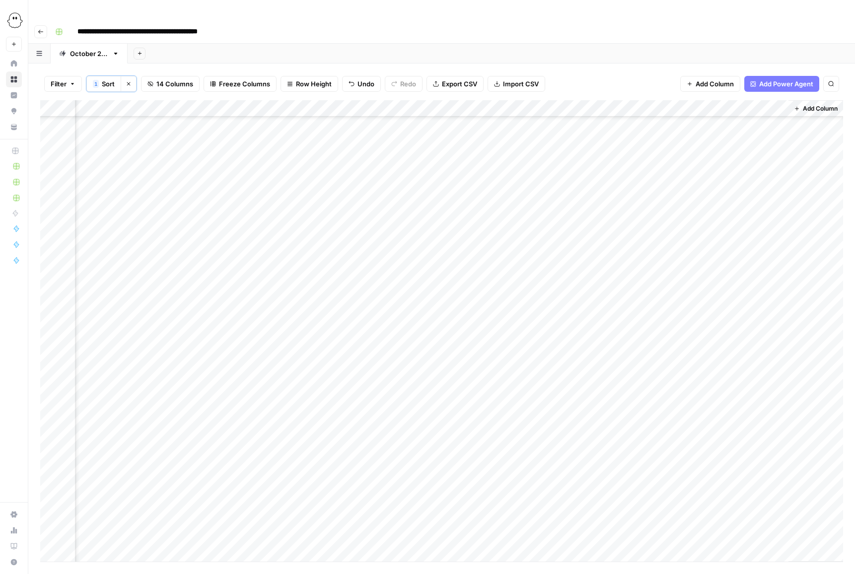
scroll to position [378, 495]
click at [433, 366] on div "Add Column" at bounding box center [441, 331] width 803 height 462
click at [434, 383] on div "Add Column" at bounding box center [441, 331] width 803 height 462
click at [434, 399] on div "Add Column" at bounding box center [441, 331] width 803 height 462
click at [434, 416] on div "Add Column" at bounding box center [441, 331] width 803 height 462
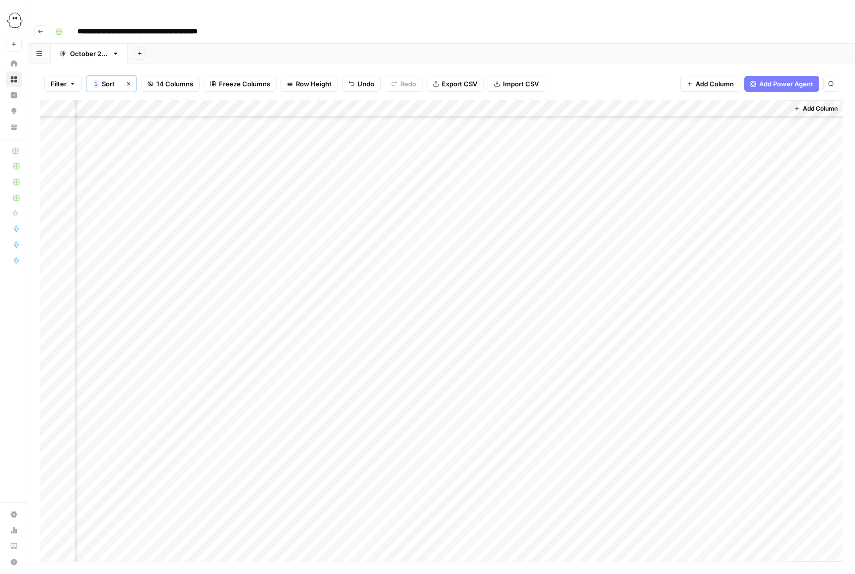
click at [436, 435] on div "Add Column" at bounding box center [441, 331] width 803 height 462
click at [434, 452] on div "Add Column" at bounding box center [441, 331] width 803 height 462
click at [435, 468] on div "Add Column" at bounding box center [441, 331] width 803 height 462
click at [434, 484] on div "Add Column" at bounding box center [441, 331] width 803 height 462
click at [436, 500] on div "Add Column" at bounding box center [441, 331] width 803 height 462
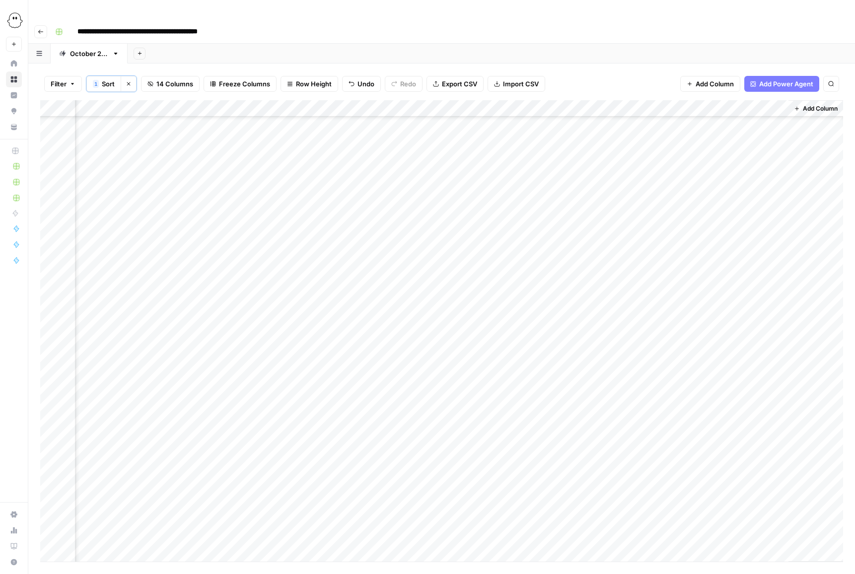
click at [435, 516] on div "Add Column" at bounding box center [441, 331] width 803 height 462
click at [437, 307] on div "Add Column" at bounding box center [441, 331] width 803 height 462
click at [434, 322] on div "Add Column" at bounding box center [441, 331] width 803 height 462
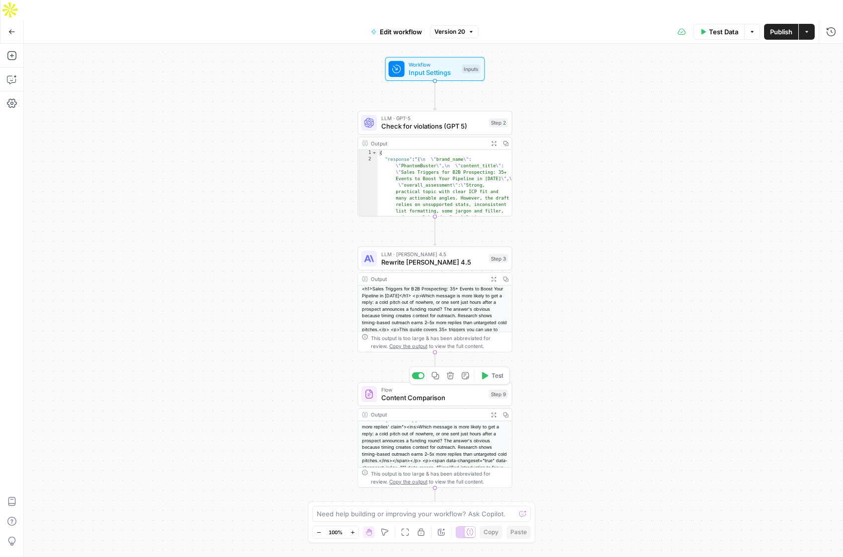
scroll to position [32, 0]
click at [416, 372] on div at bounding box center [418, 375] width 12 height 7
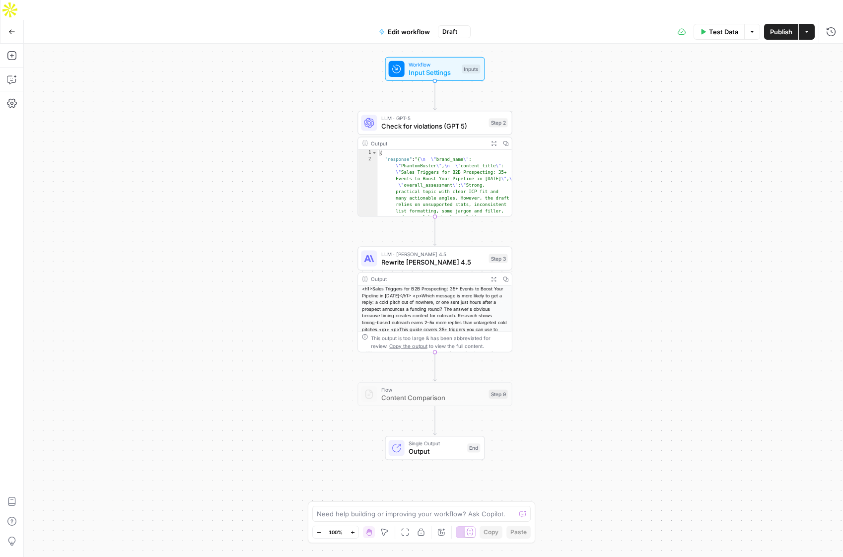
click at [782, 27] on span "Publish" at bounding box center [781, 32] width 22 height 10
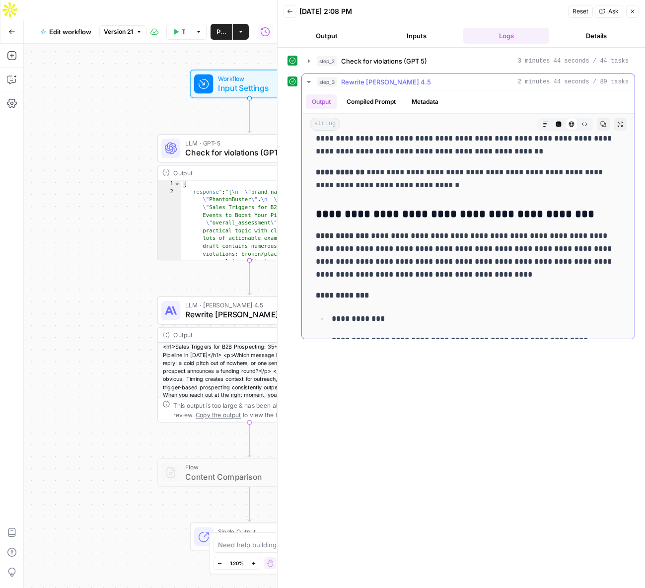
scroll to position [1826, 0]
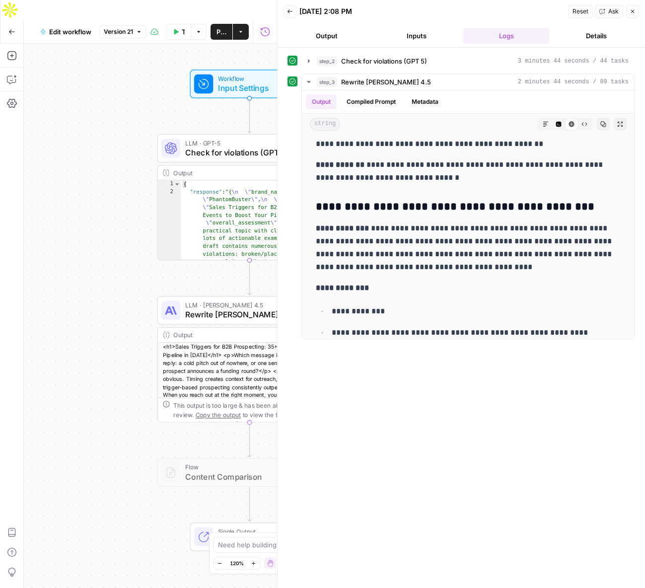
click at [633, 13] on icon "button" at bounding box center [632, 11] width 6 height 6
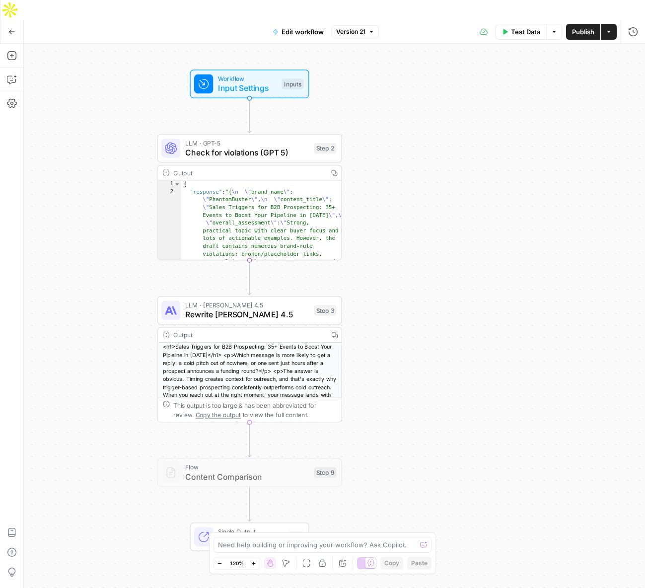
click at [253, 308] on span "Rewrite [PERSON_NAME] 4.5" at bounding box center [247, 314] width 124 height 12
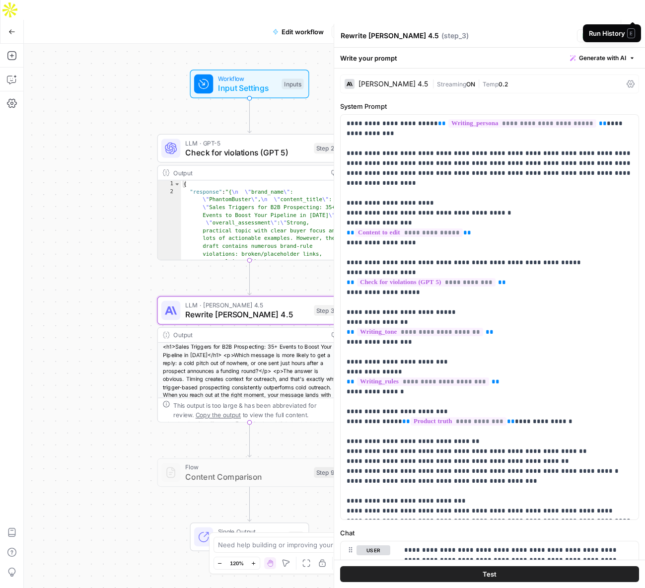
click at [635, 27] on icon "button" at bounding box center [633, 32] width 10 height 10
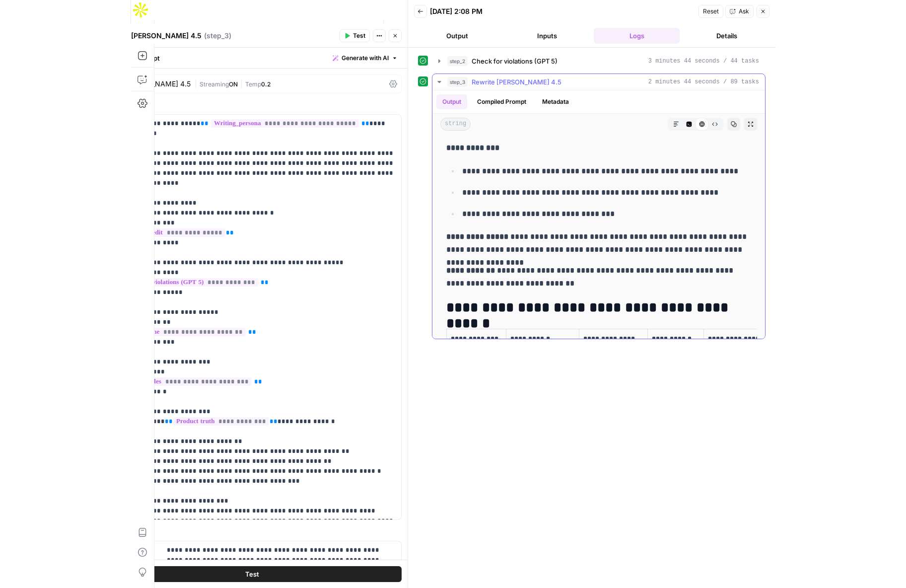
scroll to position [6088, 0]
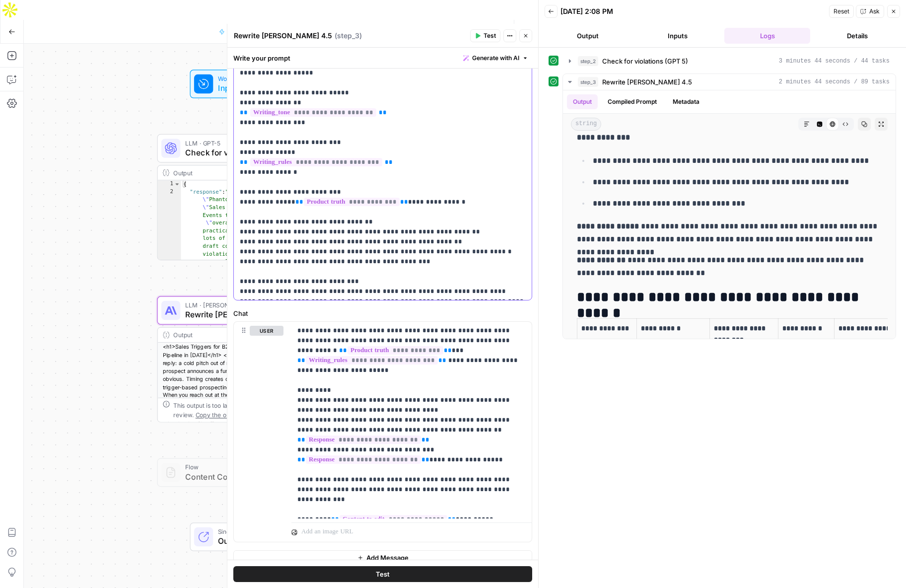
scroll to position [231, 0]
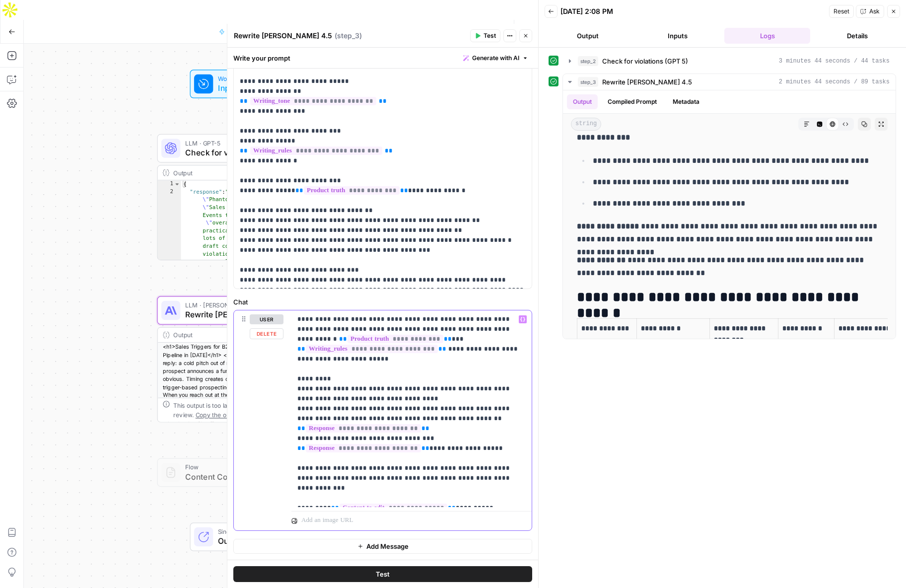
click at [443, 417] on p "**********" at bounding box center [411, 408] width 228 height 189
click at [450, 417] on p "**********" at bounding box center [411, 408] width 228 height 189
click at [476, 446] on p "**********" at bounding box center [411, 408] width 228 height 189
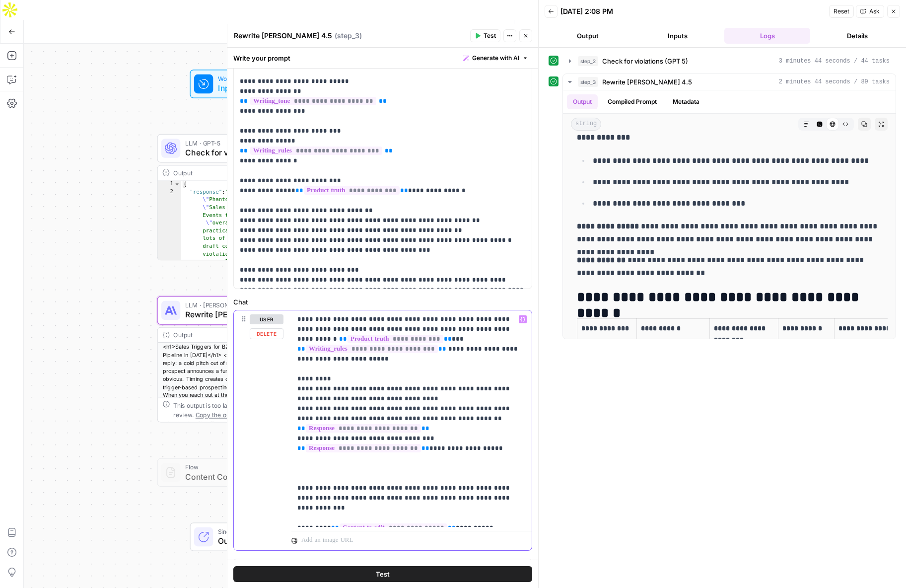
click at [488, 498] on p "**********" at bounding box center [411, 418] width 228 height 208
click at [323, 468] on p "**********" at bounding box center [411, 418] width 228 height 208
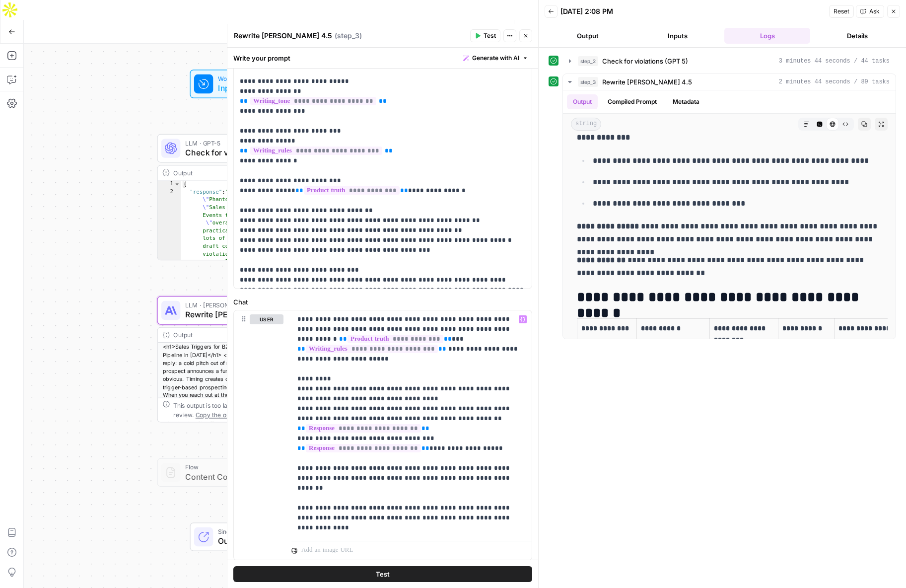
click at [384, 556] on span "Test" at bounding box center [383, 574] width 14 height 10
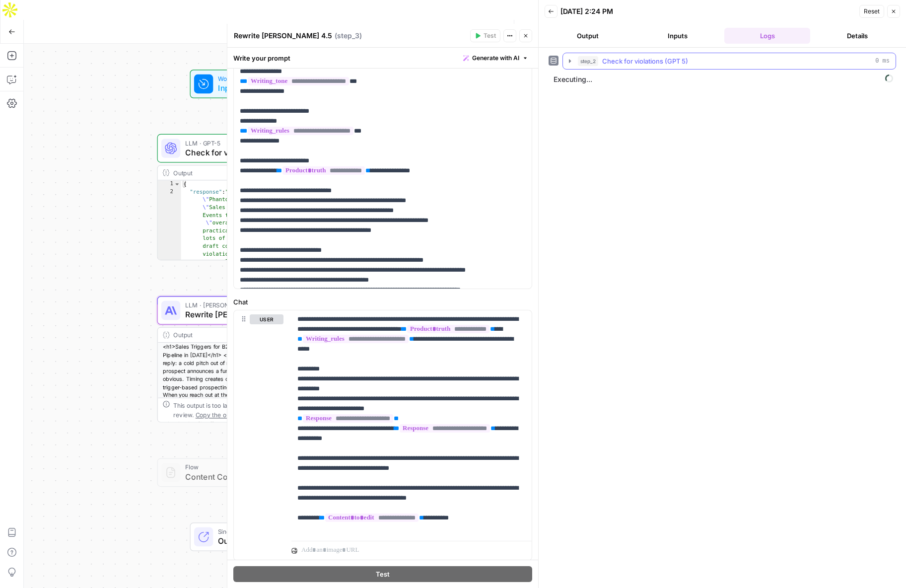
click at [569, 61] on icon "button" at bounding box center [570, 60] width 2 height 3
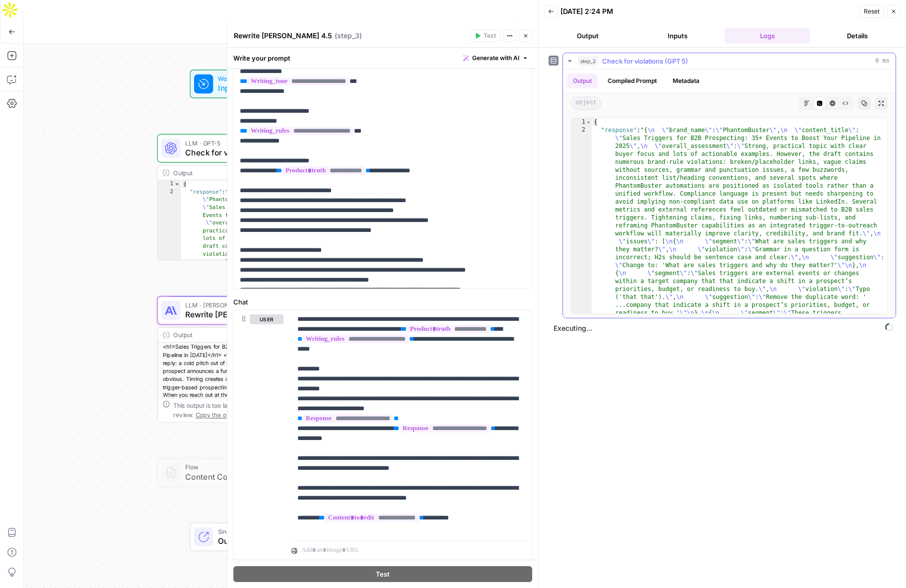
click at [570, 60] on icon "button" at bounding box center [570, 61] width 8 height 8
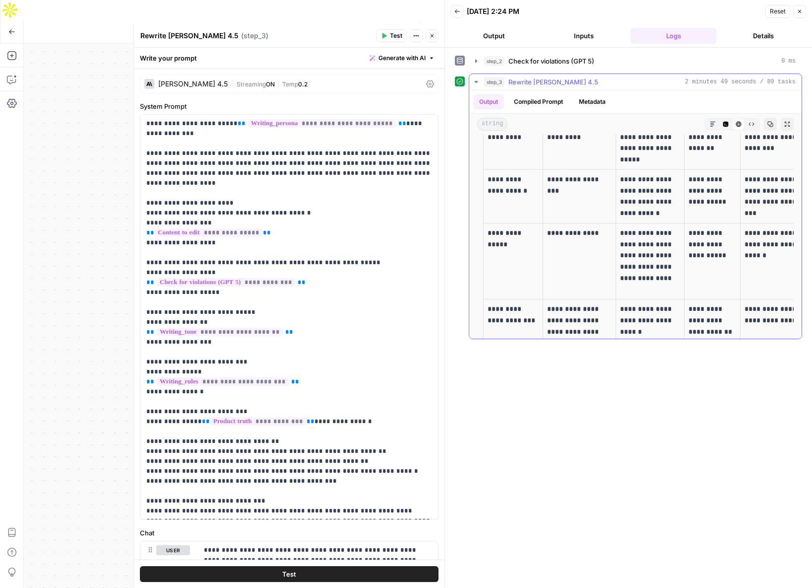
scroll to position [7166, 0]
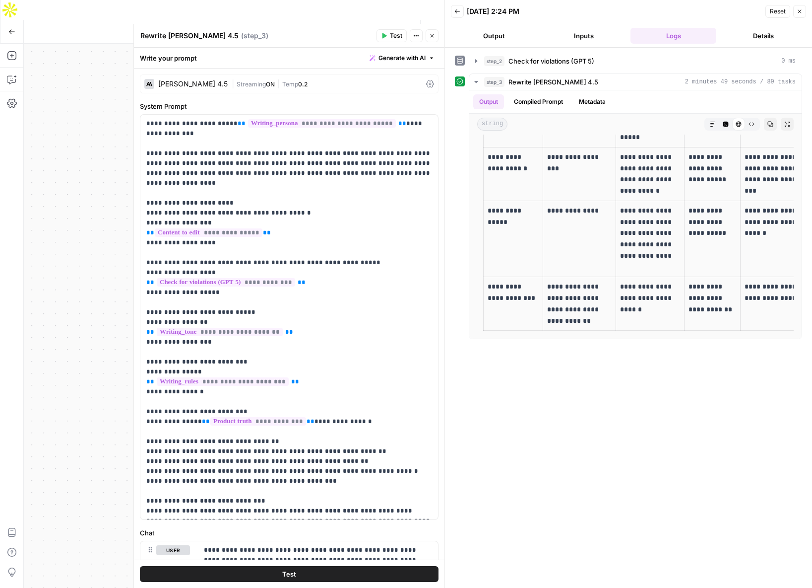
click at [411, 58] on span "Generate with AI" at bounding box center [402, 58] width 47 height 9
click at [366, 108] on div "Improve your existing prompt" at bounding box center [388, 112] width 83 height 9
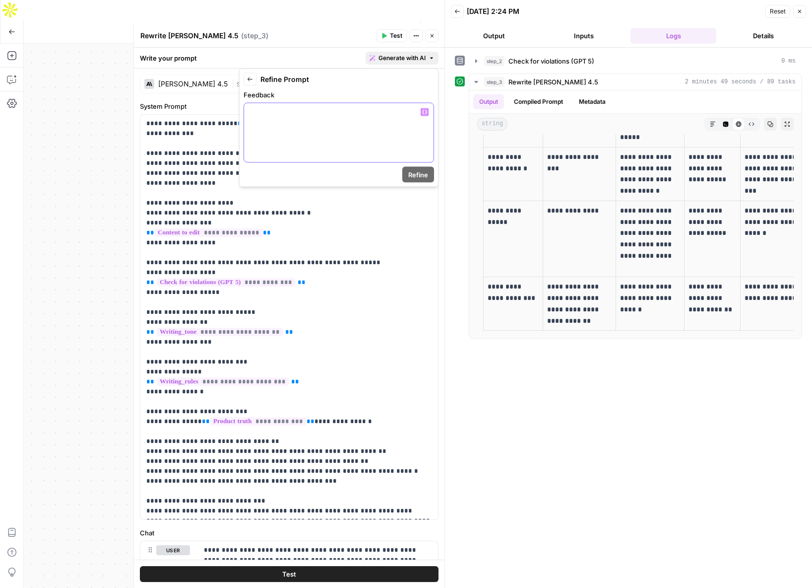
click at [335, 116] on p at bounding box center [339, 112] width 178 height 10
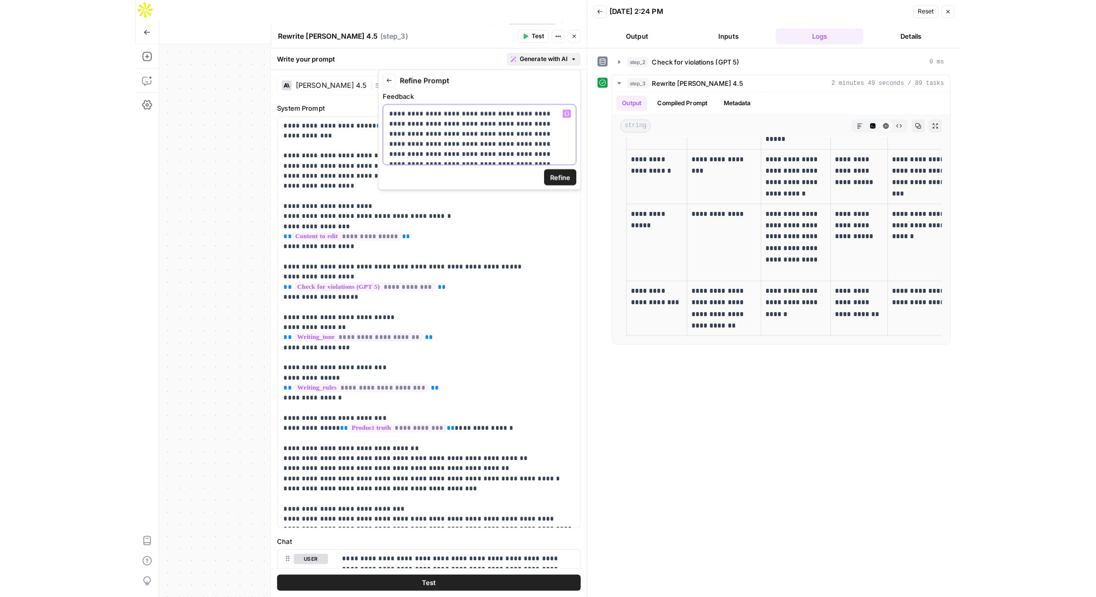
scroll to position [5, 0]
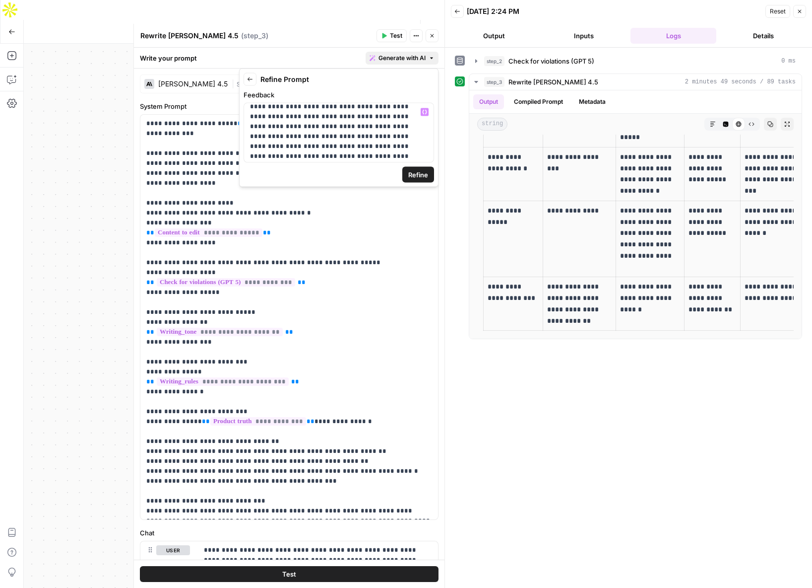
click at [419, 173] on span "Refine" at bounding box center [418, 175] width 20 height 10
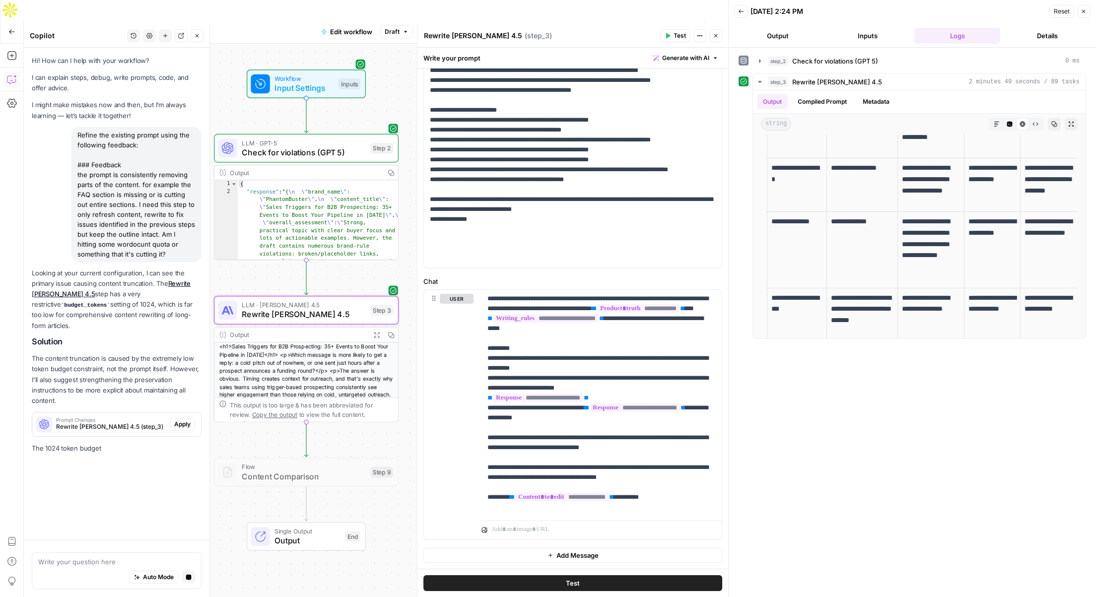
scroll to position [0, 0]
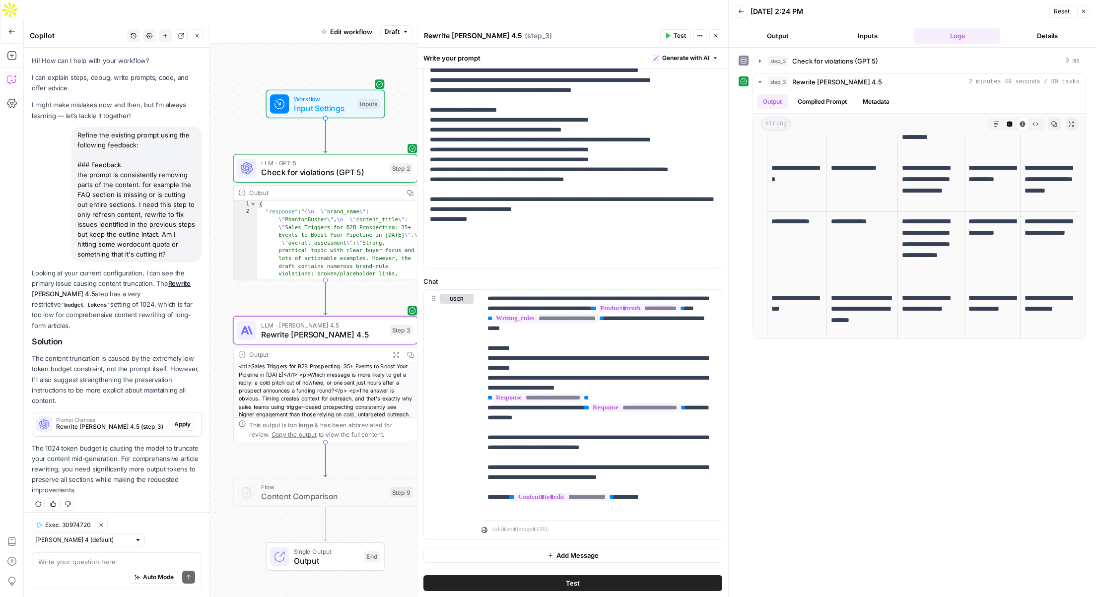
click at [183, 420] on span "Apply" at bounding box center [182, 424] width 16 height 9
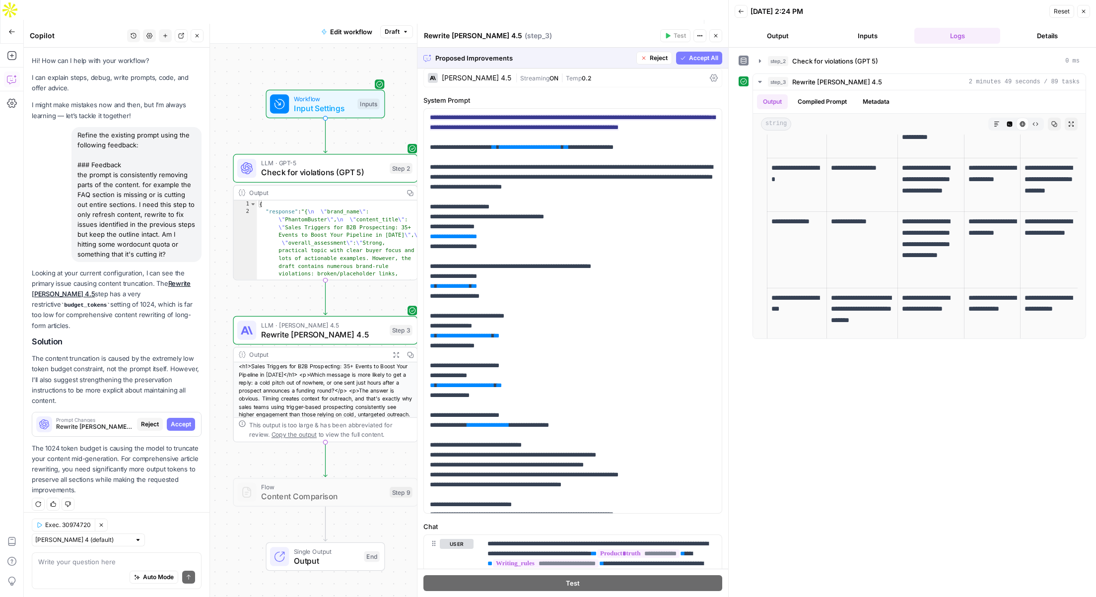
click at [702, 56] on span "Accept All" at bounding box center [703, 58] width 29 height 9
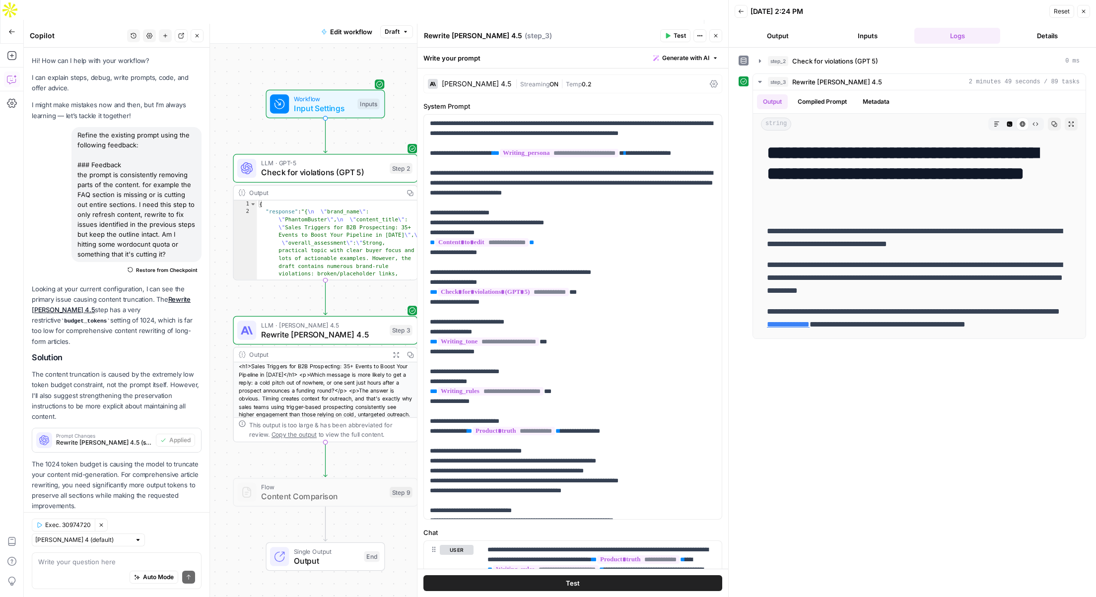
click at [611, 84] on div "| Streaming ON | Temp 0.2" at bounding box center [610, 83] width 191 height 9
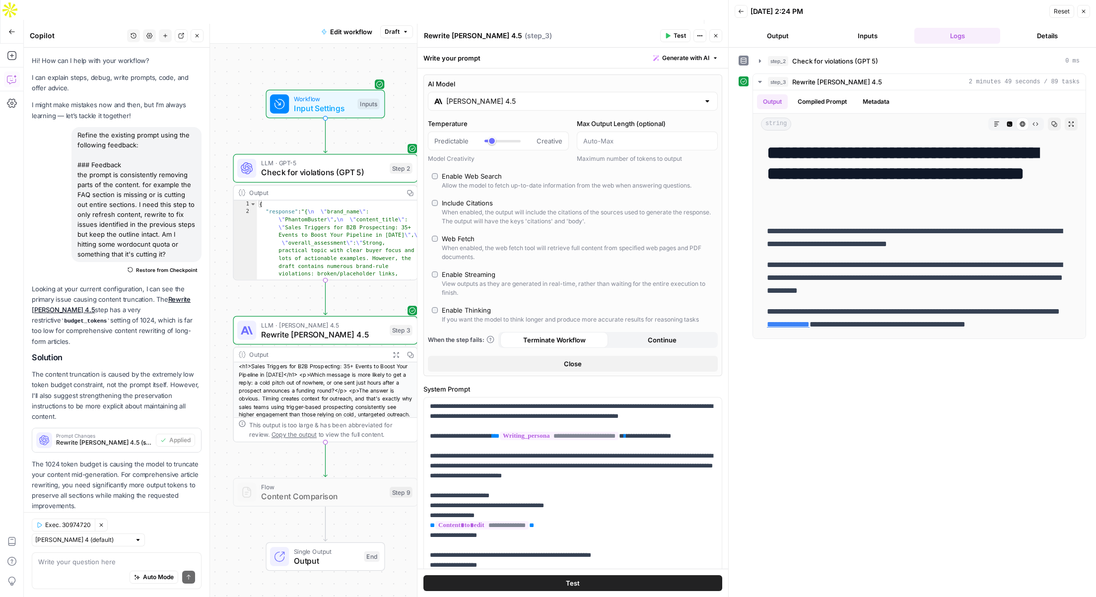
click at [85, 556] on div "Auto Mode Send" at bounding box center [116, 578] width 157 height 22
type textarea "has the token budget been adjusted?"
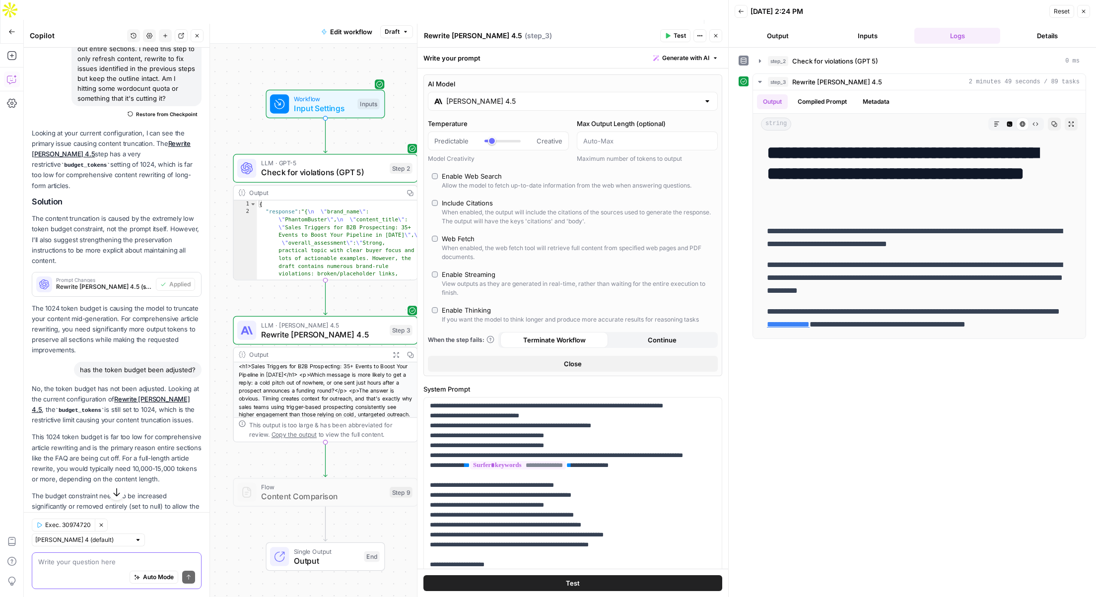
scroll to position [175, 0]
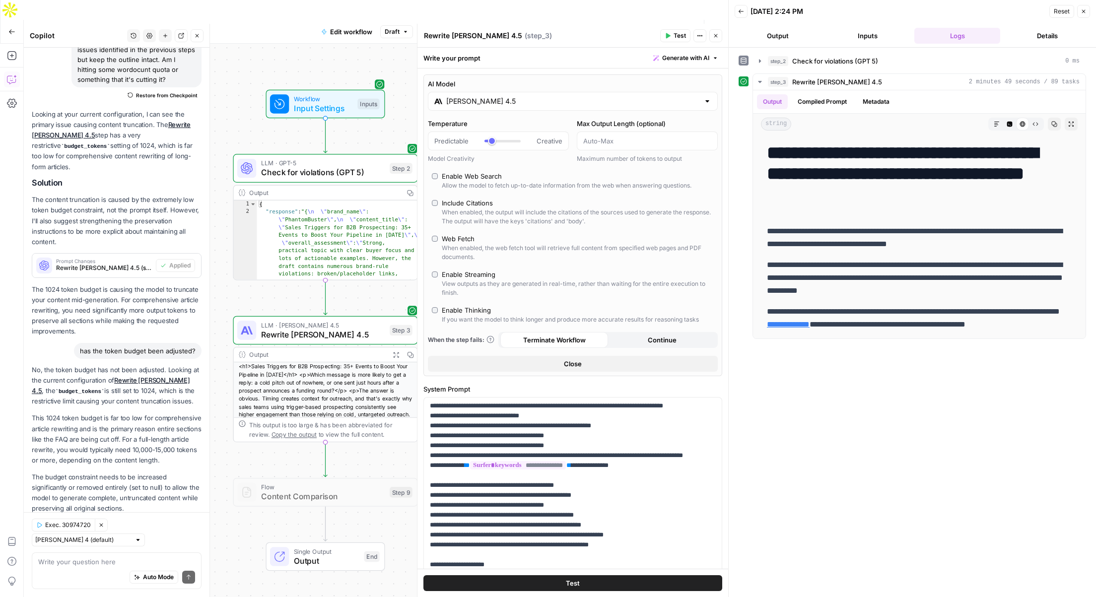
click at [83, 556] on div "Auto Mode Send" at bounding box center [116, 578] width 157 height 22
type textarea "and how do I increase it?"
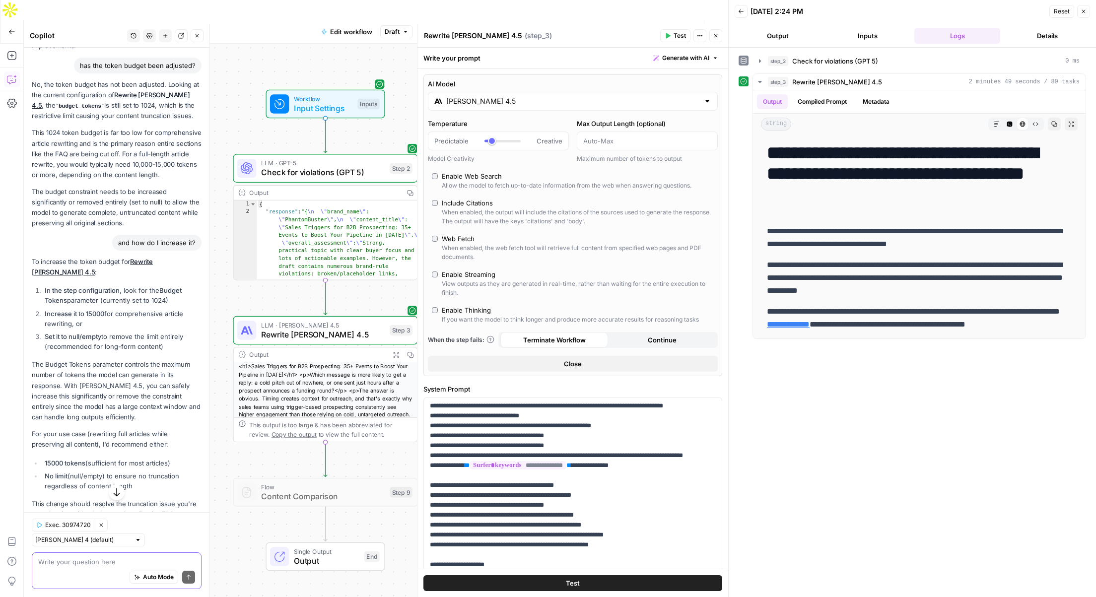
scroll to position [466, 0]
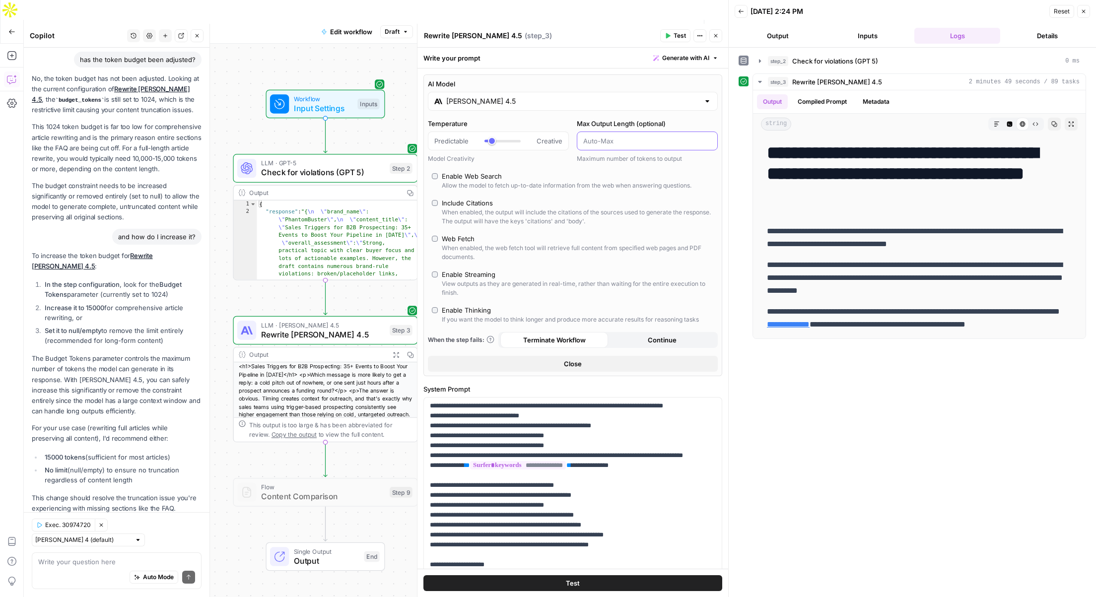
click at [620, 139] on input "Max Output Length (optional)" at bounding box center [647, 141] width 128 height 10
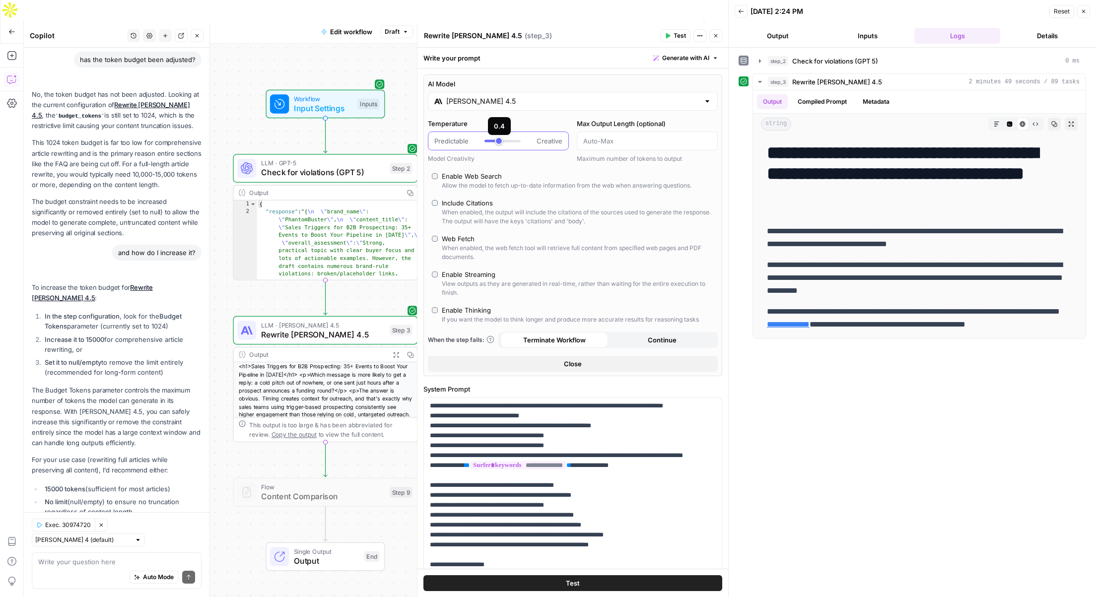
scroll to position [498, 0]
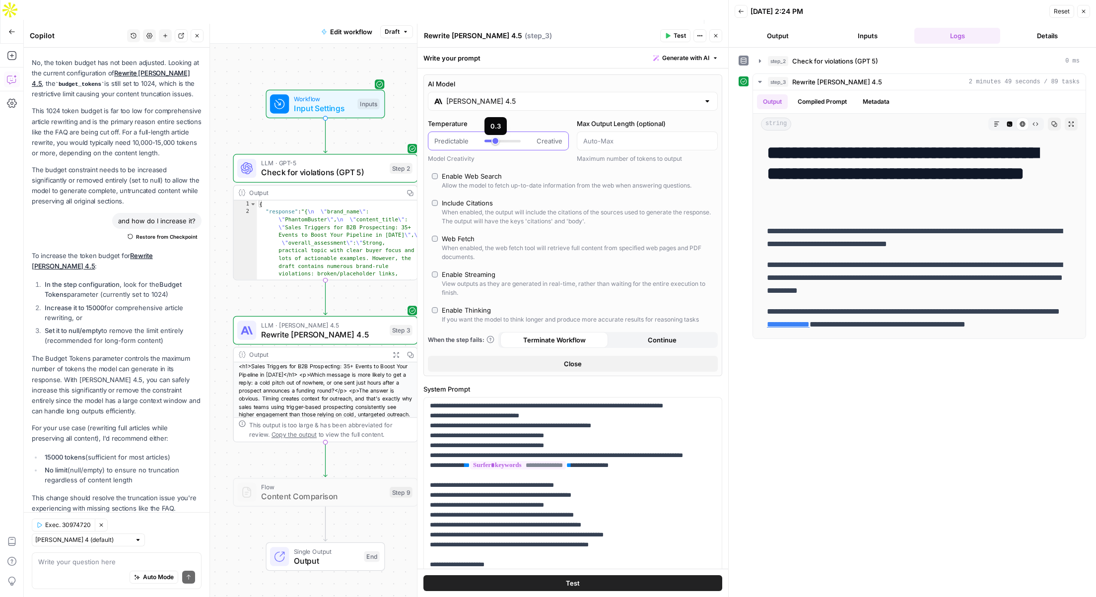
type input "***"
click at [493, 141] on div at bounding box center [502, 141] width 36 height 2
click at [81, 556] on textarea at bounding box center [116, 562] width 157 height 10
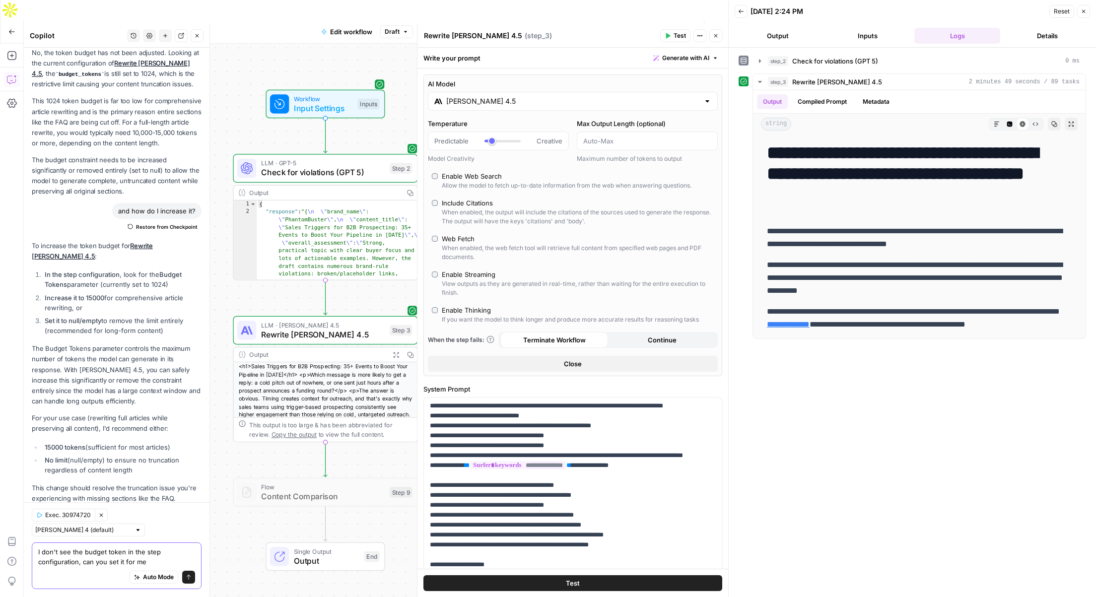
type textarea "I don't see the budget token in the step configuration, can you set it for me?"
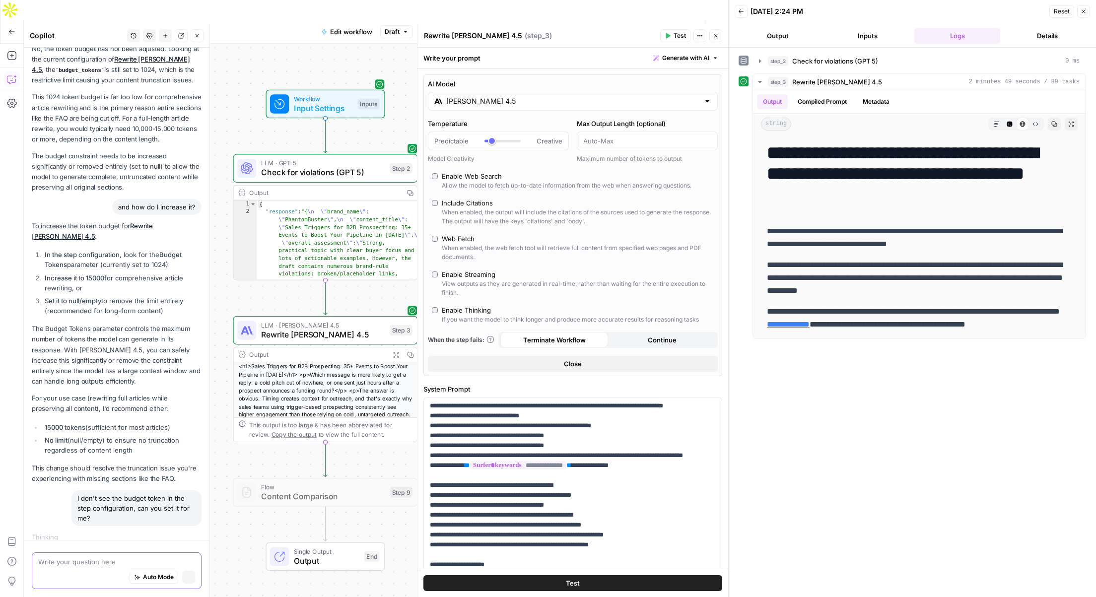
scroll to position [479, 0]
click at [491, 339] on icon at bounding box center [490, 339] width 7 height 7
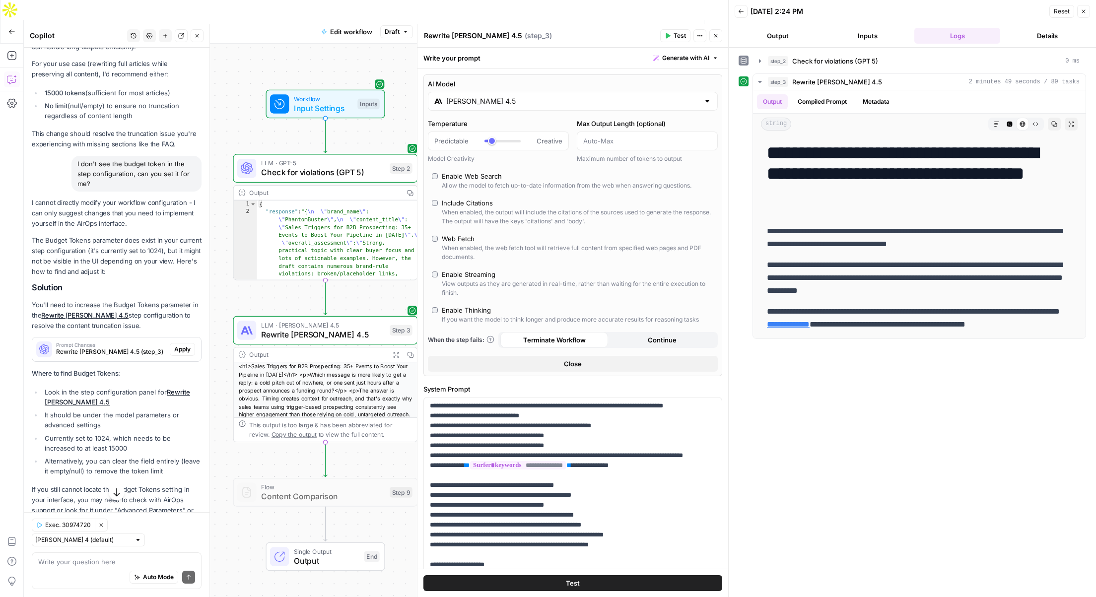
scroll to position [874, 0]
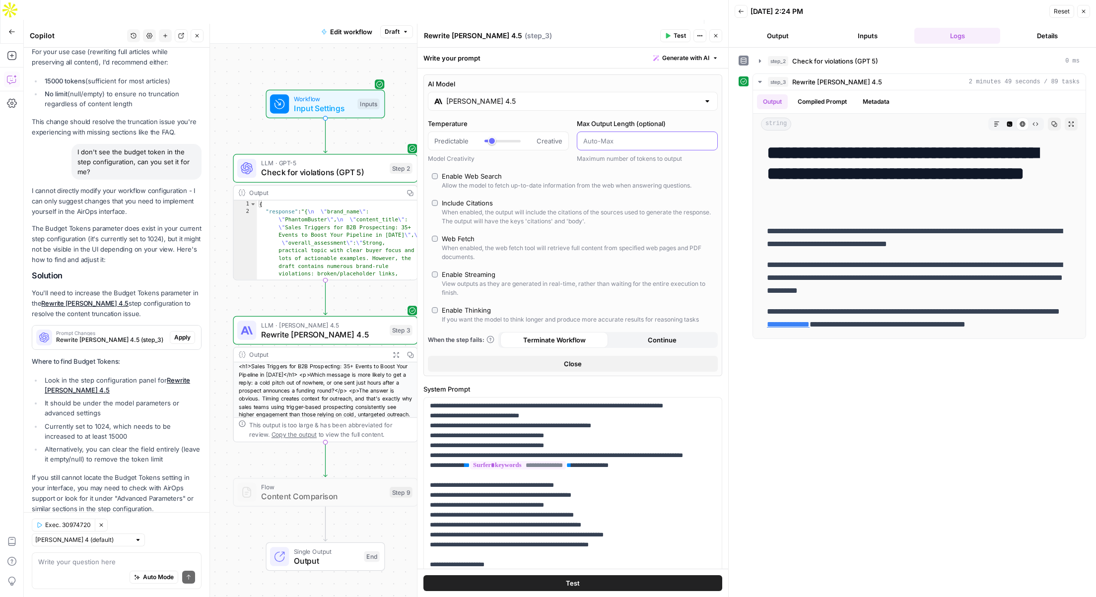
click at [616, 141] on input "Max Output Length (optional)" at bounding box center [647, 141] width 128 height 10
click at [715, 100] on div "Claude Sonnet 4.5" at bounding box center [573, 101] width 290 height 19
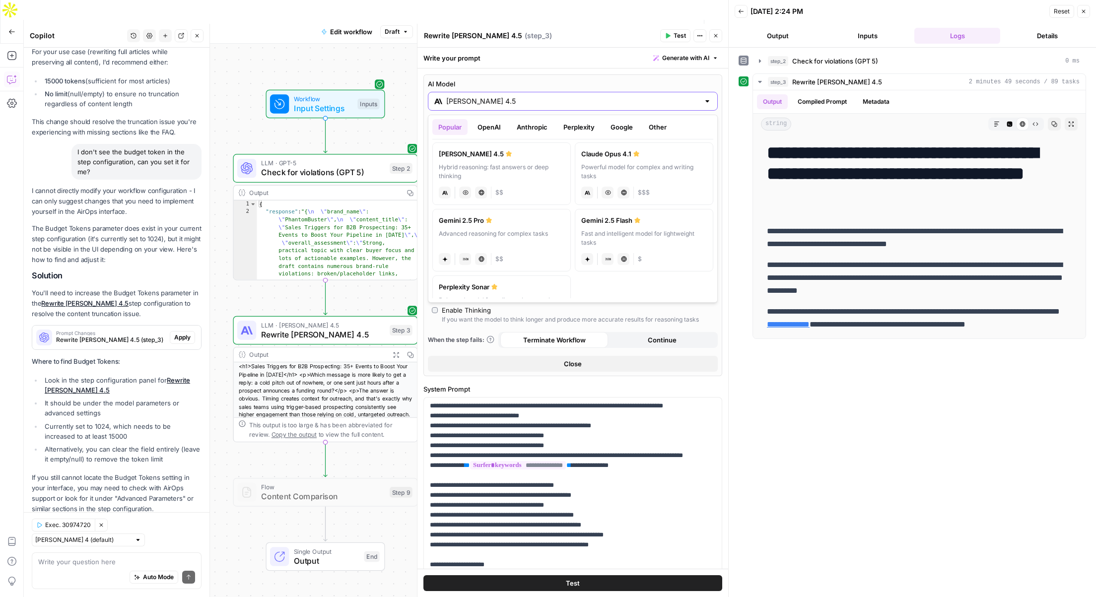
scroll to position [137, 0]
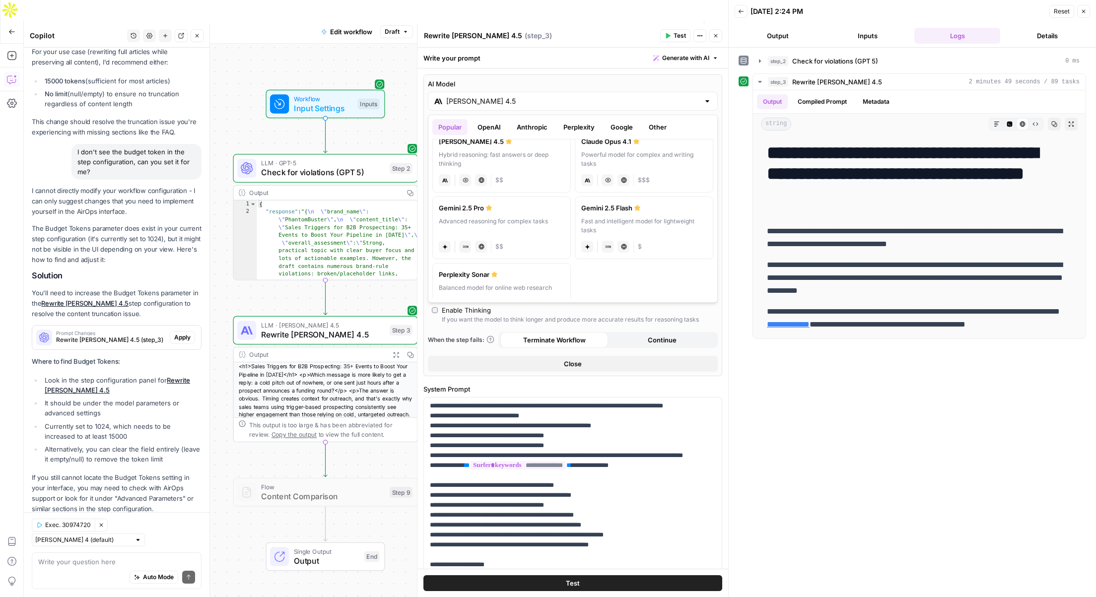
click at [468, 313] on div "Enable Thinking" at bounding box center [466, 310] width 49 height 10
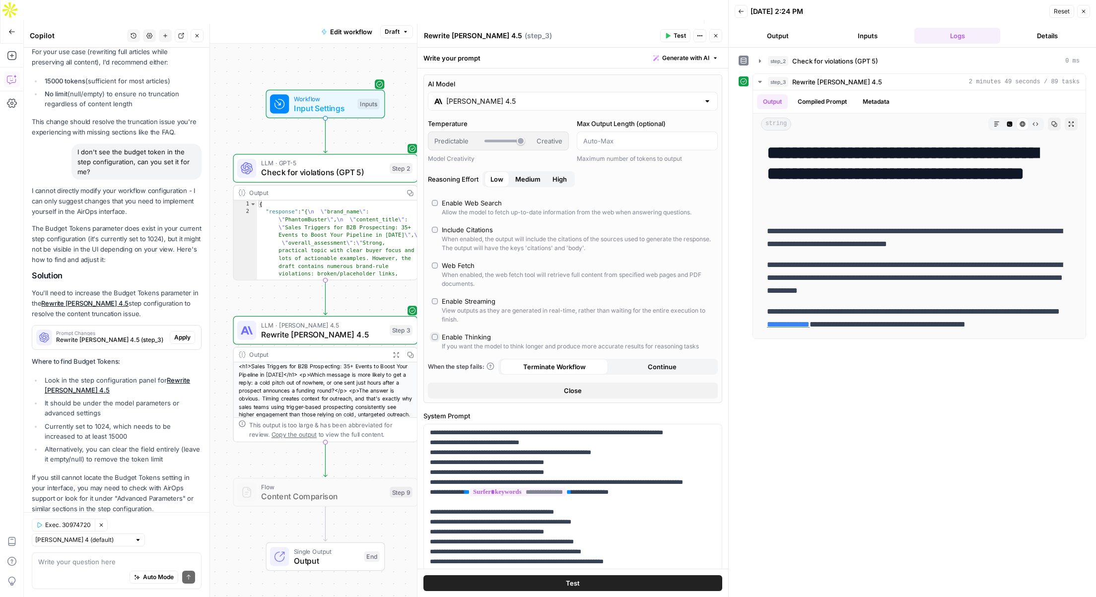
scroll to position [890, 0]
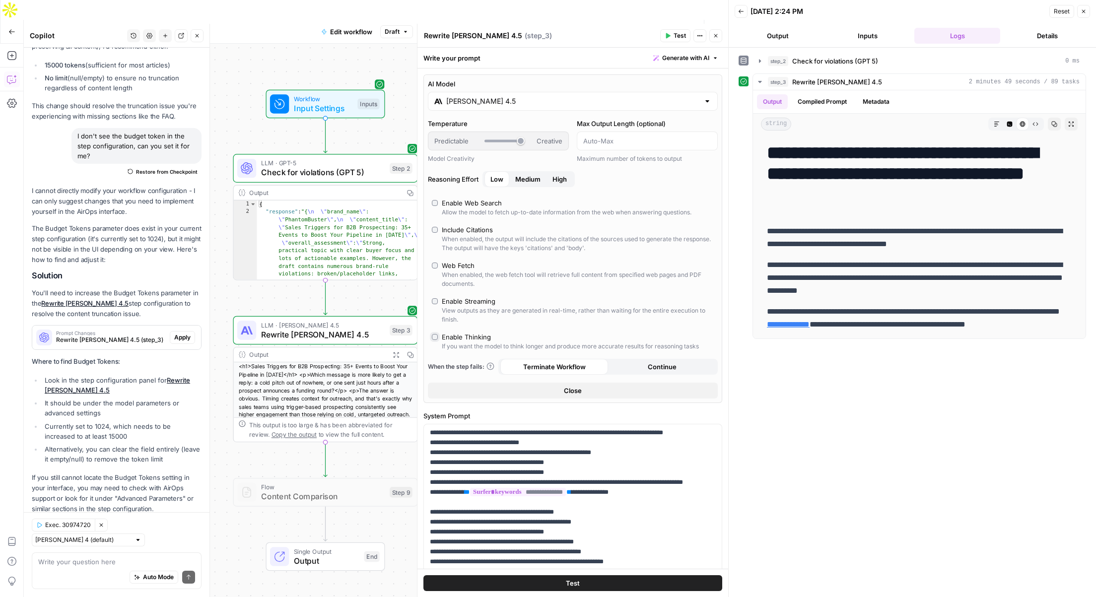
type input "***"
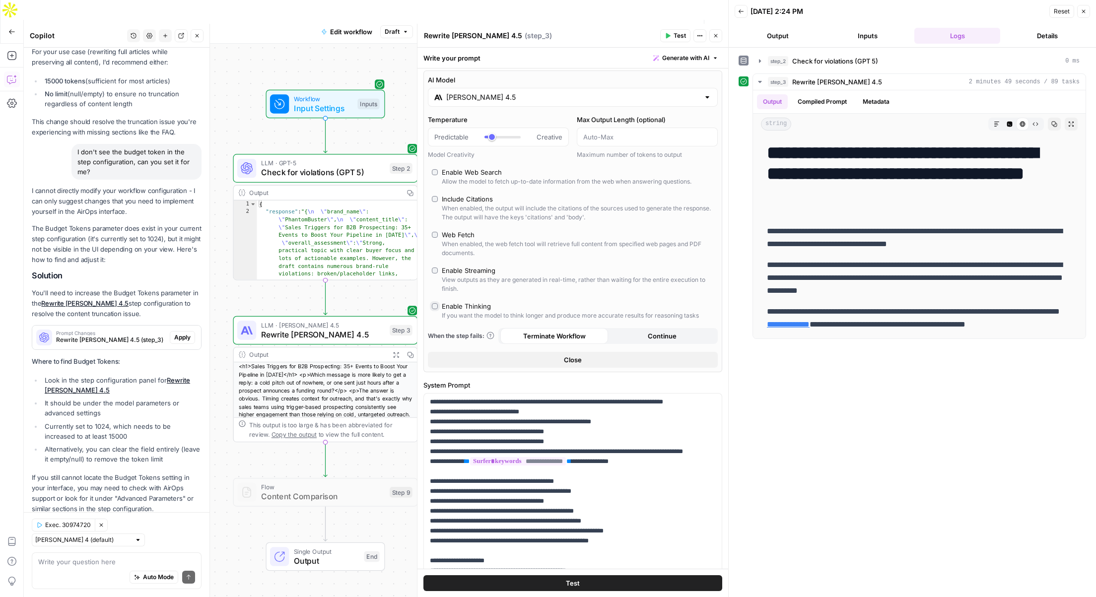
scroll to position [0, 0]
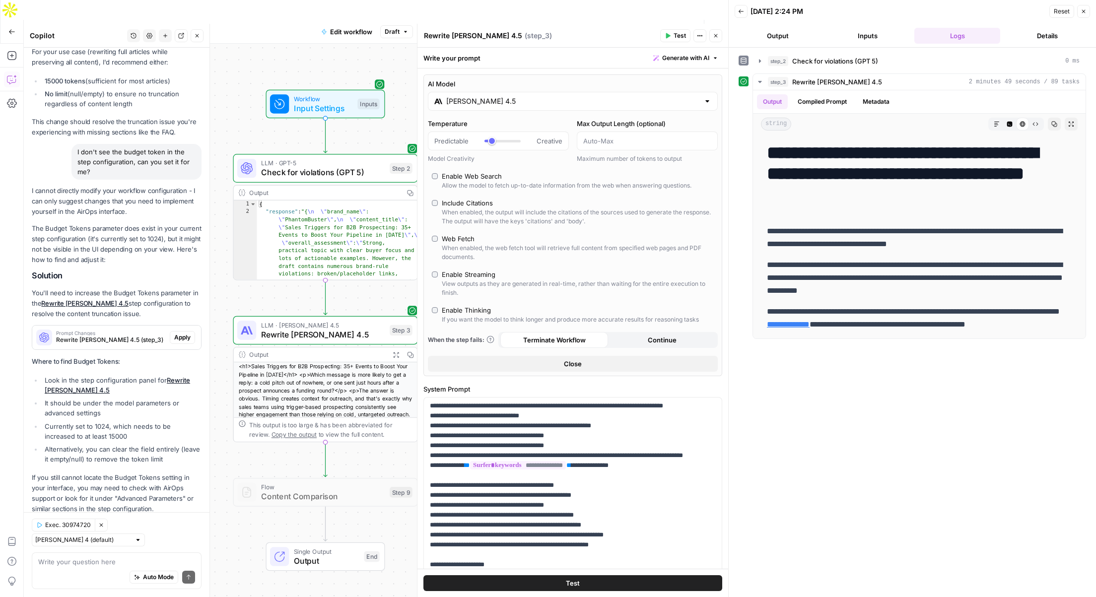
click at [616, 147] on div at bounding box center [647, 141] width 141 height 19
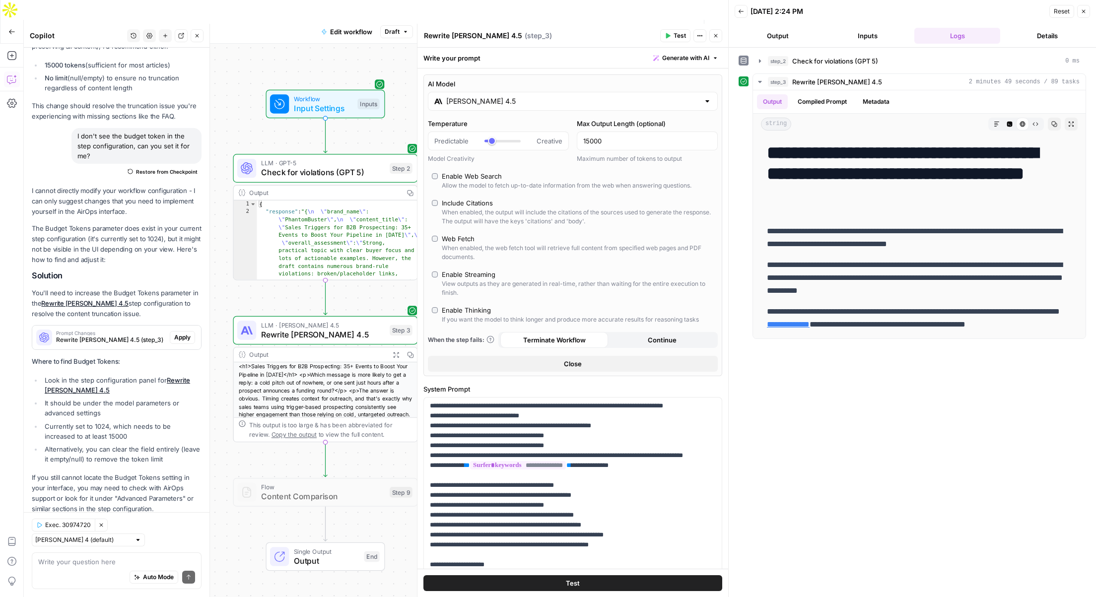
click at [621, 193] on div "AI Model Claude Sonnet 4.5 Temperature Predictable Creative Model Creativity Ma…" at bounding box center [572, 225] width 299 height 302
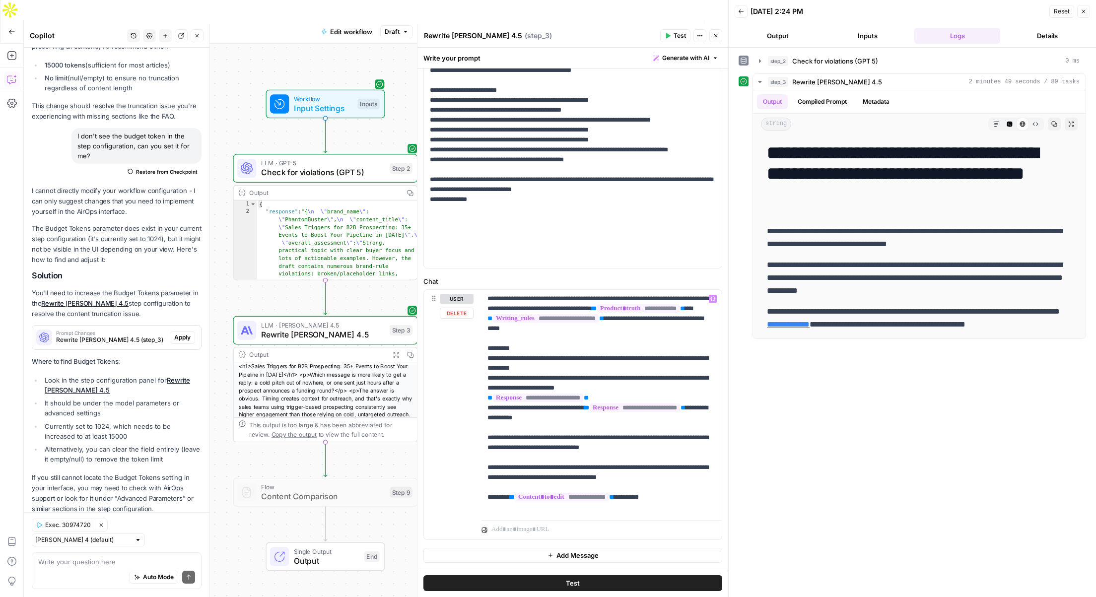
scroll to position [0, 0]
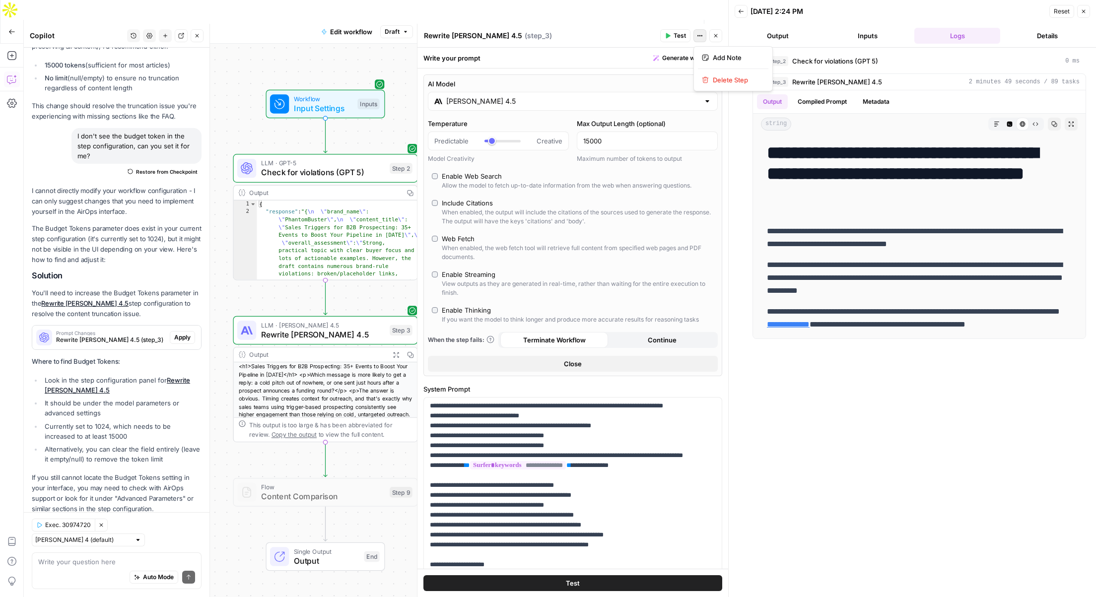
click at [702, 37] on icon "button" at bounding box center [700, 36] width 6 height 6
click at [578, 556] on span "Test" at bounding box center [573, 583] width 14 height 10
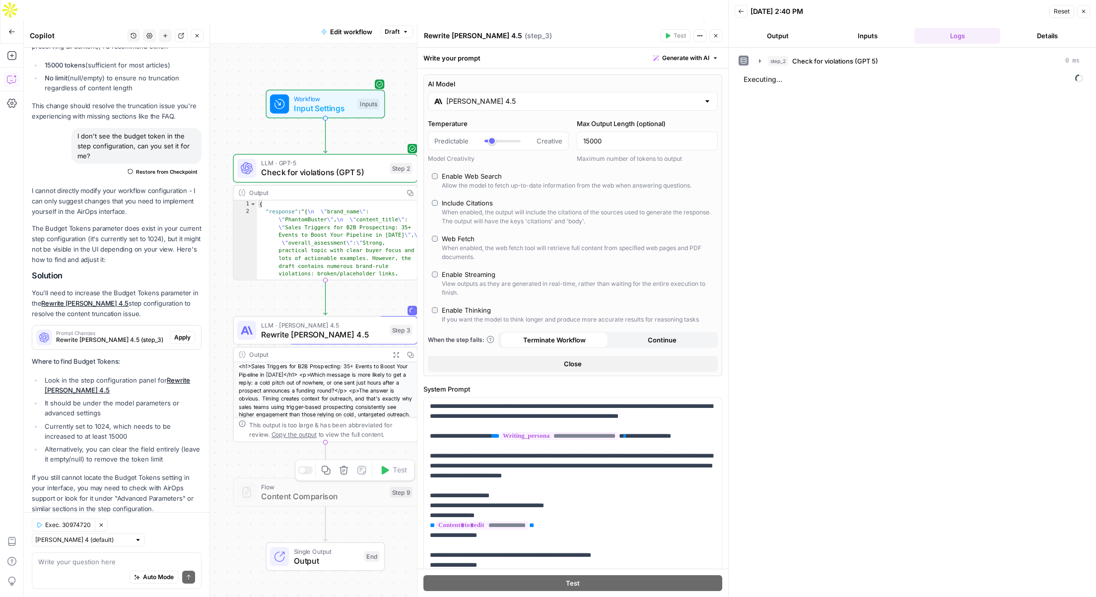
click at [309, 466] on div at bounding box center [305, 470] width 15 height 8
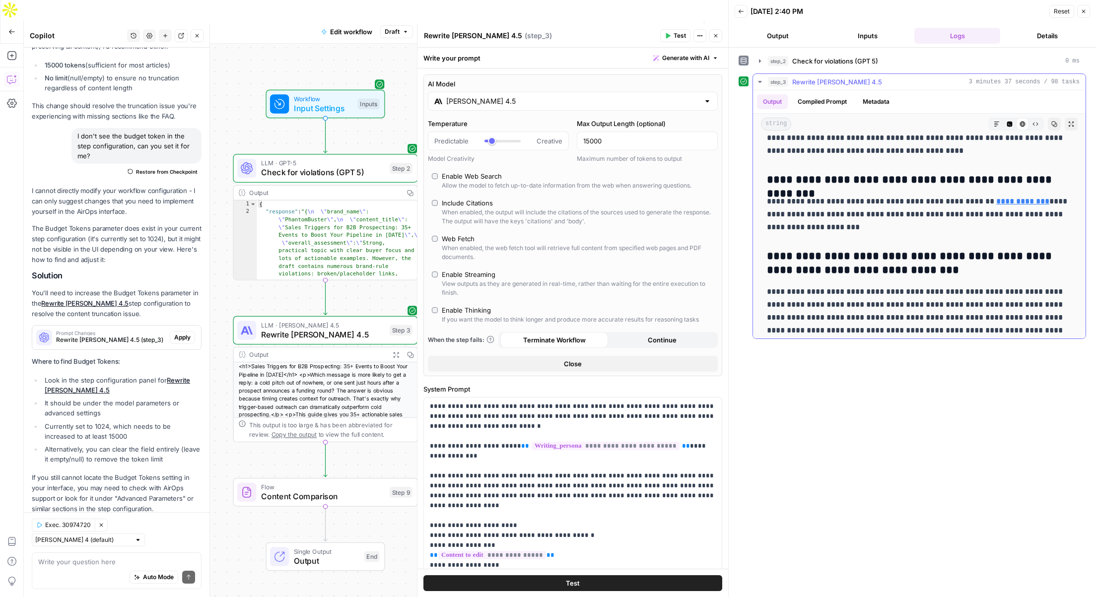
scroll to position [9430, 0]
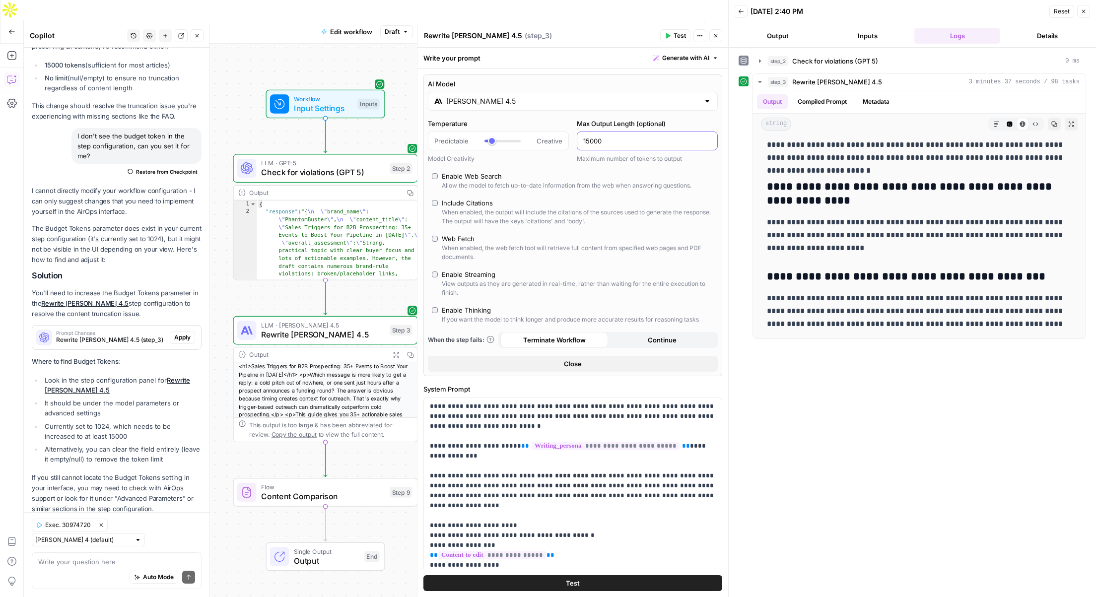
click at [590, 141] on input "15000" at bounding box center [647, 141] width 128 height 10
type input "1000"
type input "20000"
click at [662, 27] on span "Publish" at bounding box center [666, 32] width 22 height 10
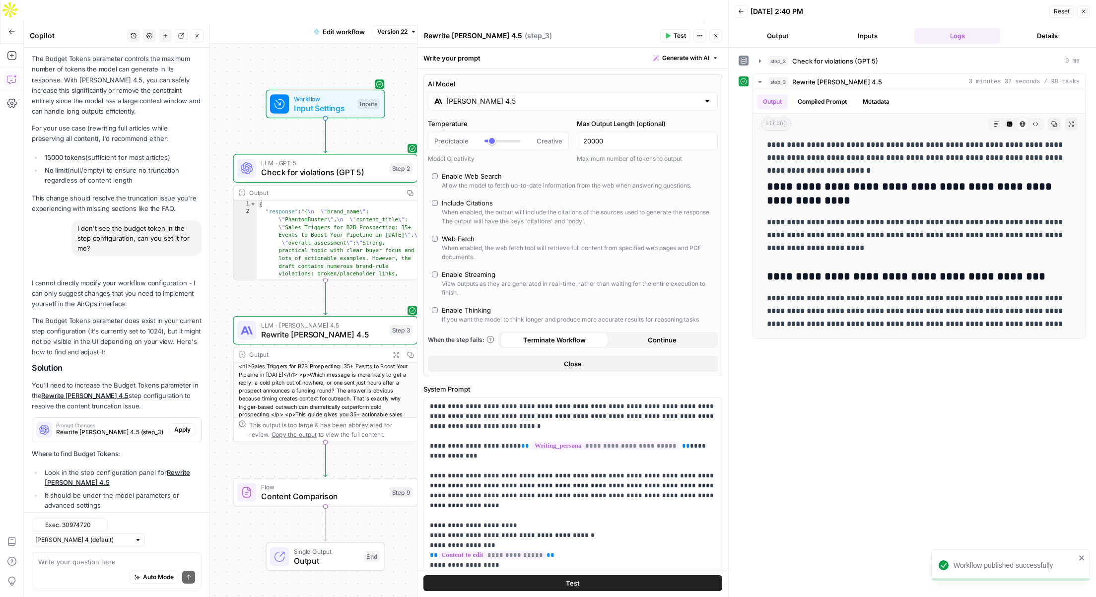
scroll to position [890, 0]
